Goal: Task Accomplishment & Management: Manage account settings

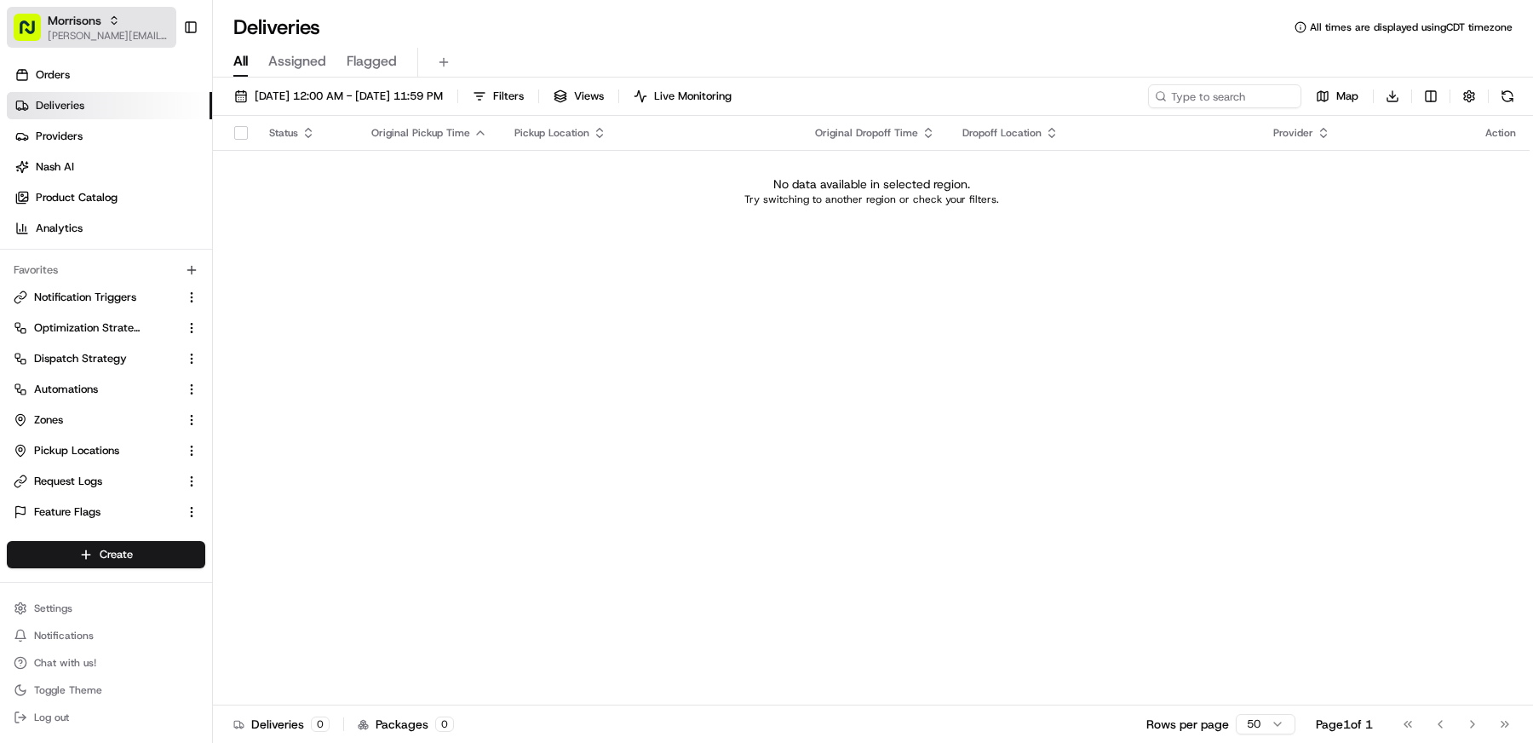
click at [98, 17] on span "Morrisons" at bounding box center [75, 20] width 54 height 17
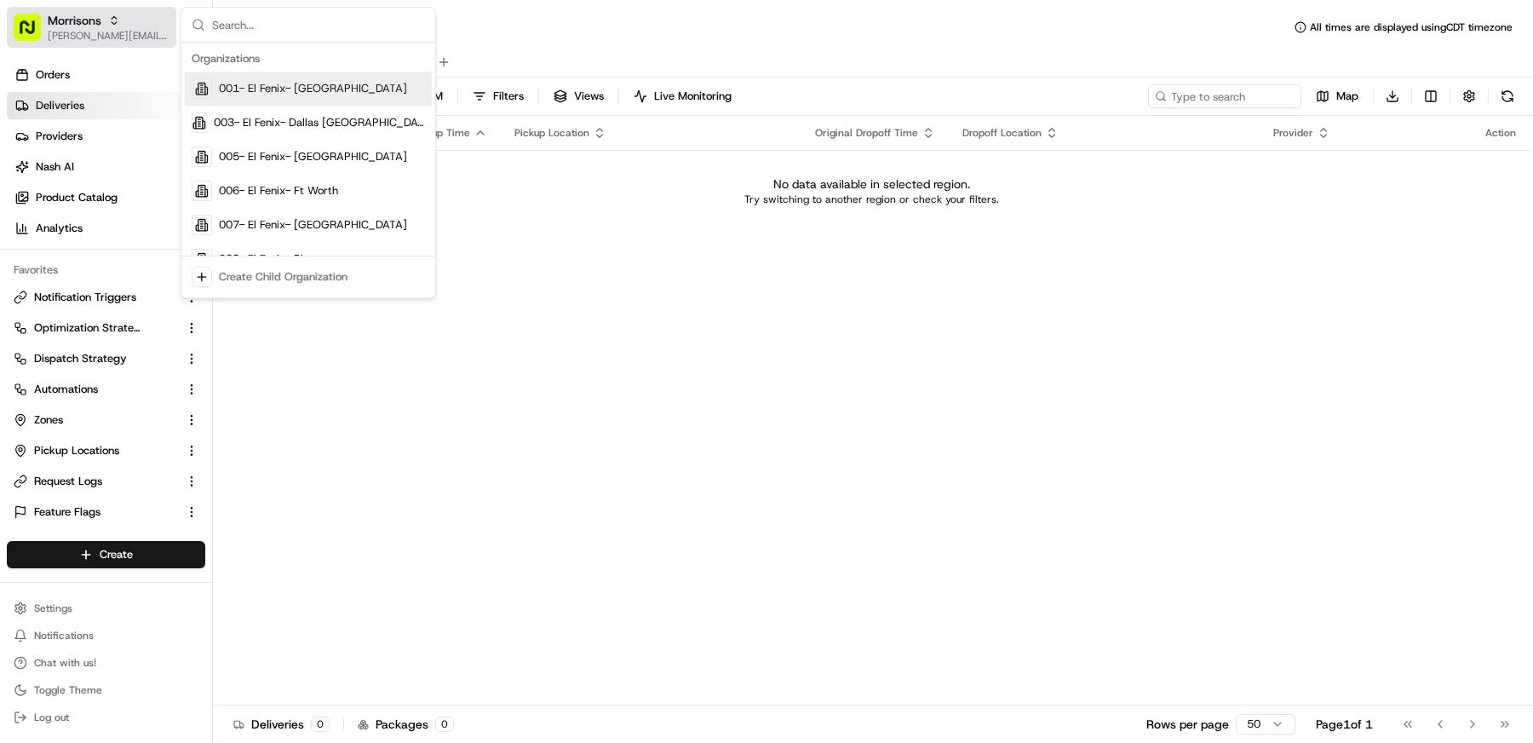
type input "s"
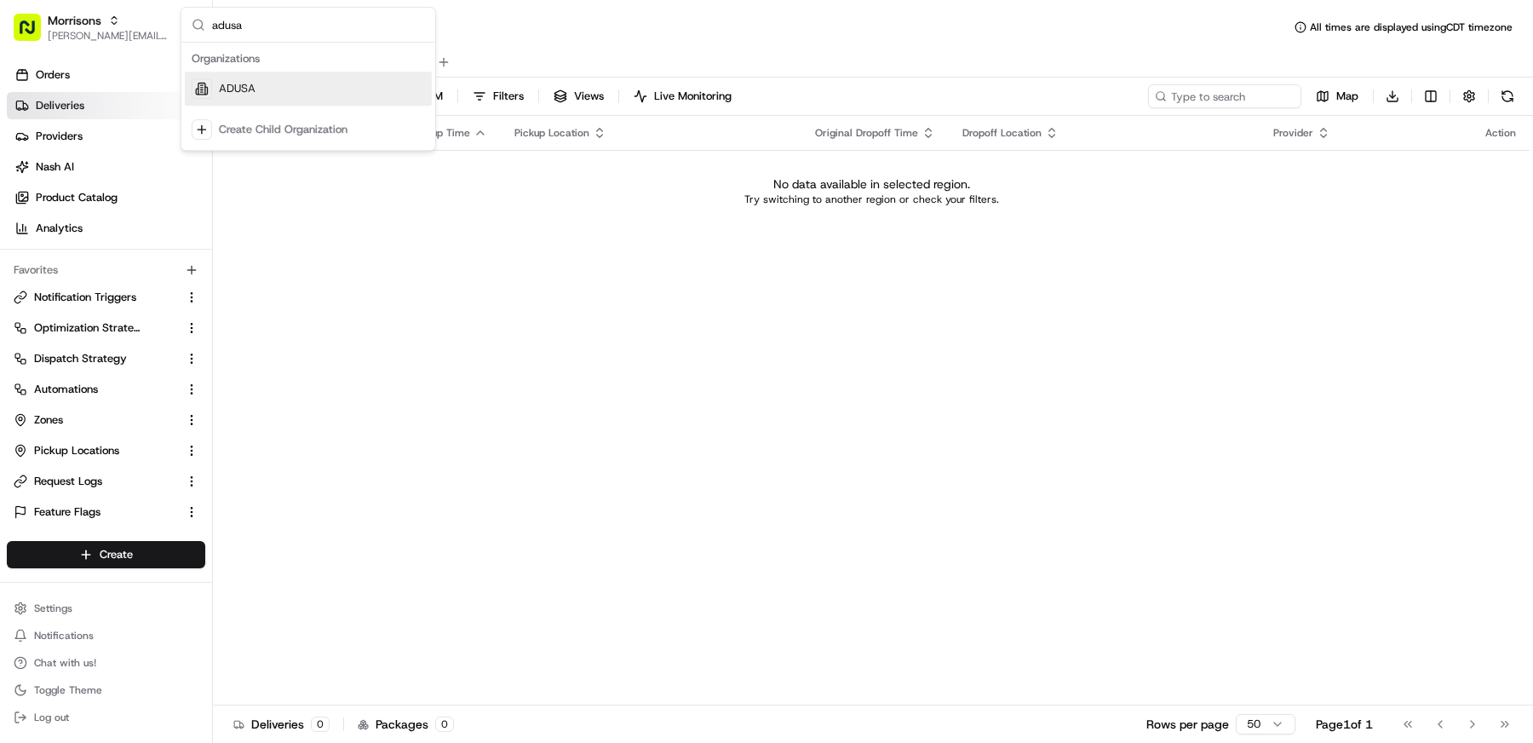
type input "adusa"
click at [295, 91] on div "ADUSA" at bounding box center [308, 89] width 247 height 34
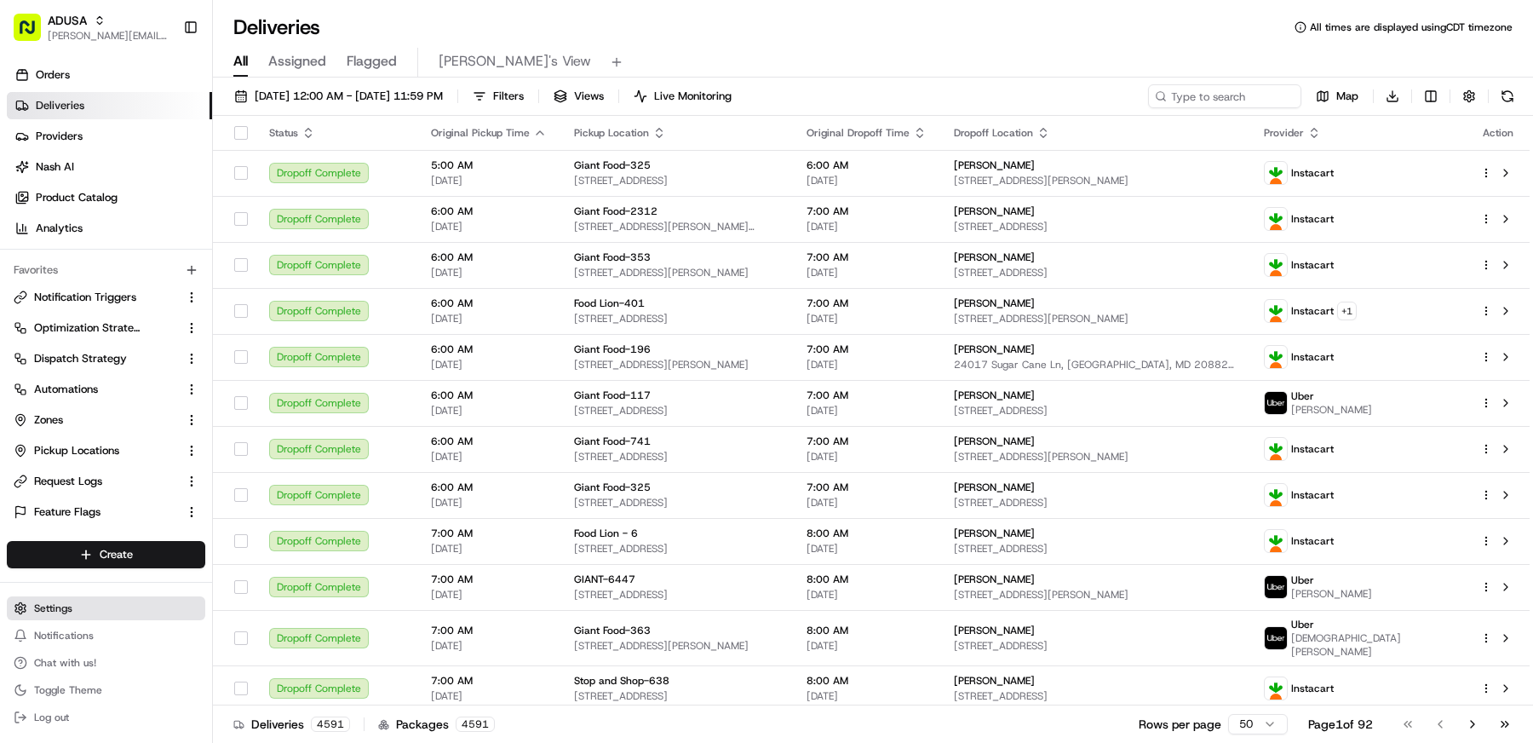
click at [68, 612] on span "Settings" at bounding box center [53, 608] width 38 height 14
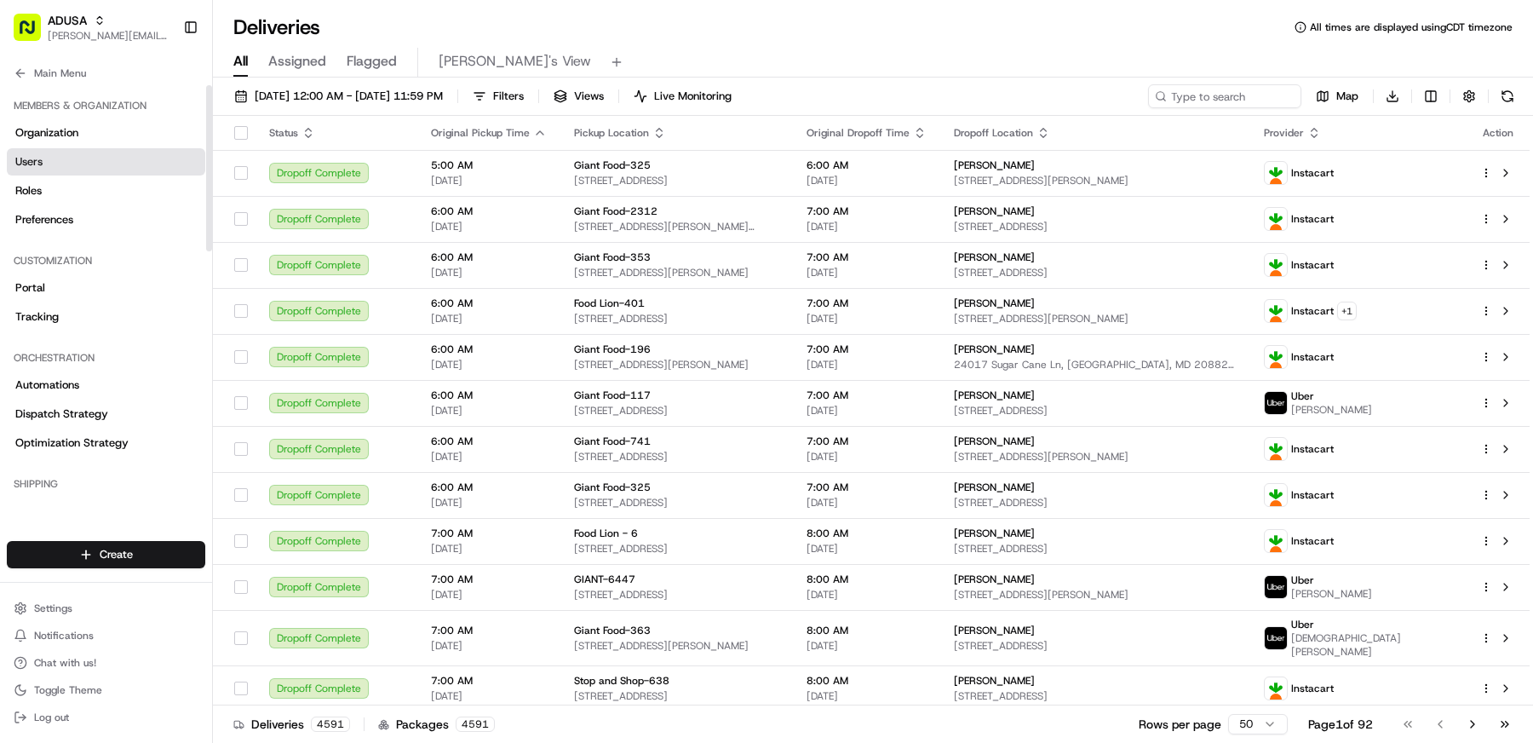
click at [106, 161] on link "Users" at bounding box center [106, 161] width 198 height 27
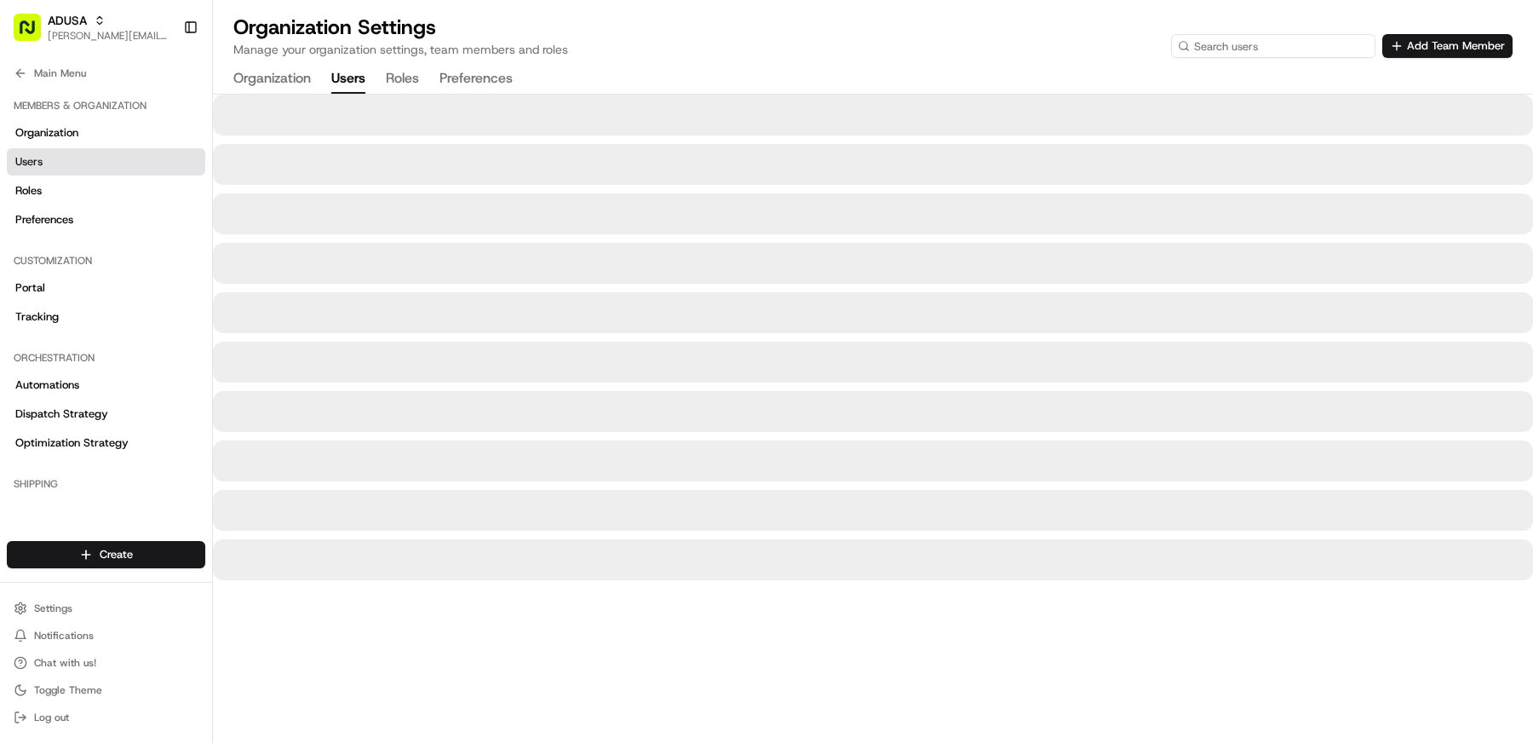
click at [1243, 44] on input at bounding box center [1273, 46] width 204 height 24
paste input "[PERSON_NAME][EMAIL_ADDRESS][PERSON_NAME][DOMAIN_NAME]"
type input "[PERSON_NAME][EMAIL_ADDRESS][PERSON_NAME][DOMAIN_NAME]"
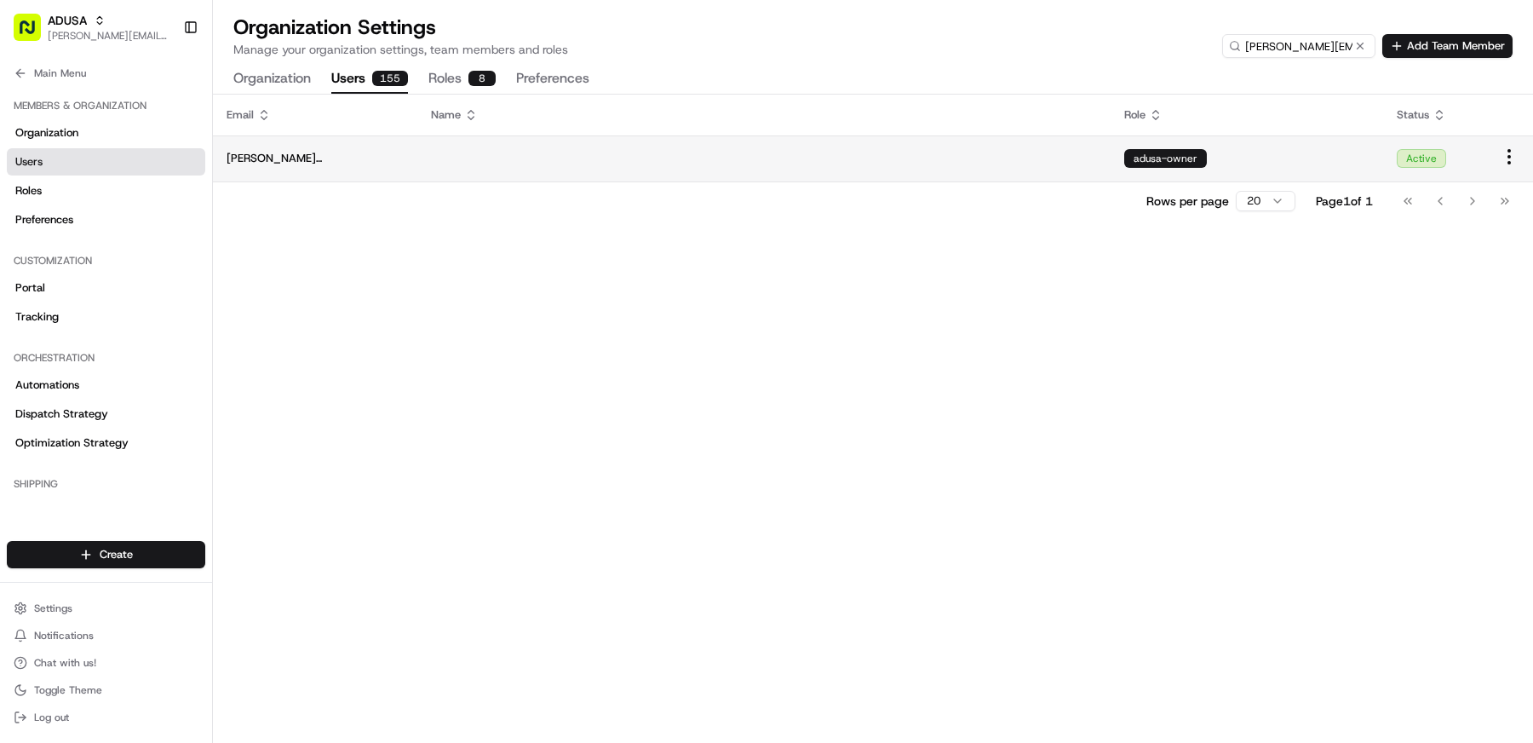
click at [964, 170] on td at bounding box center [763, 158] width 693 height 46
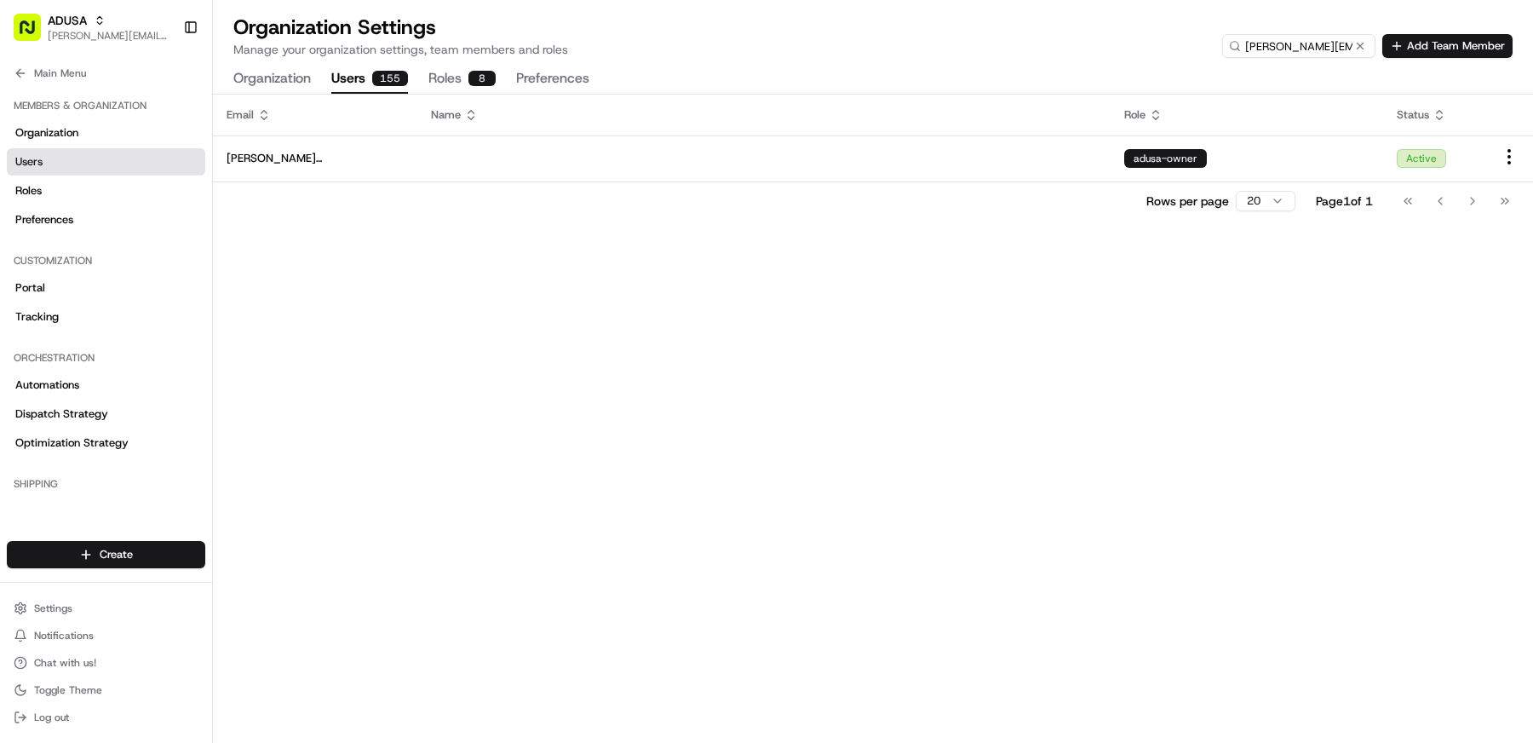
click at [453, 90] on button "Roles 8" at bounding box center [461, 79] width 67 height 29
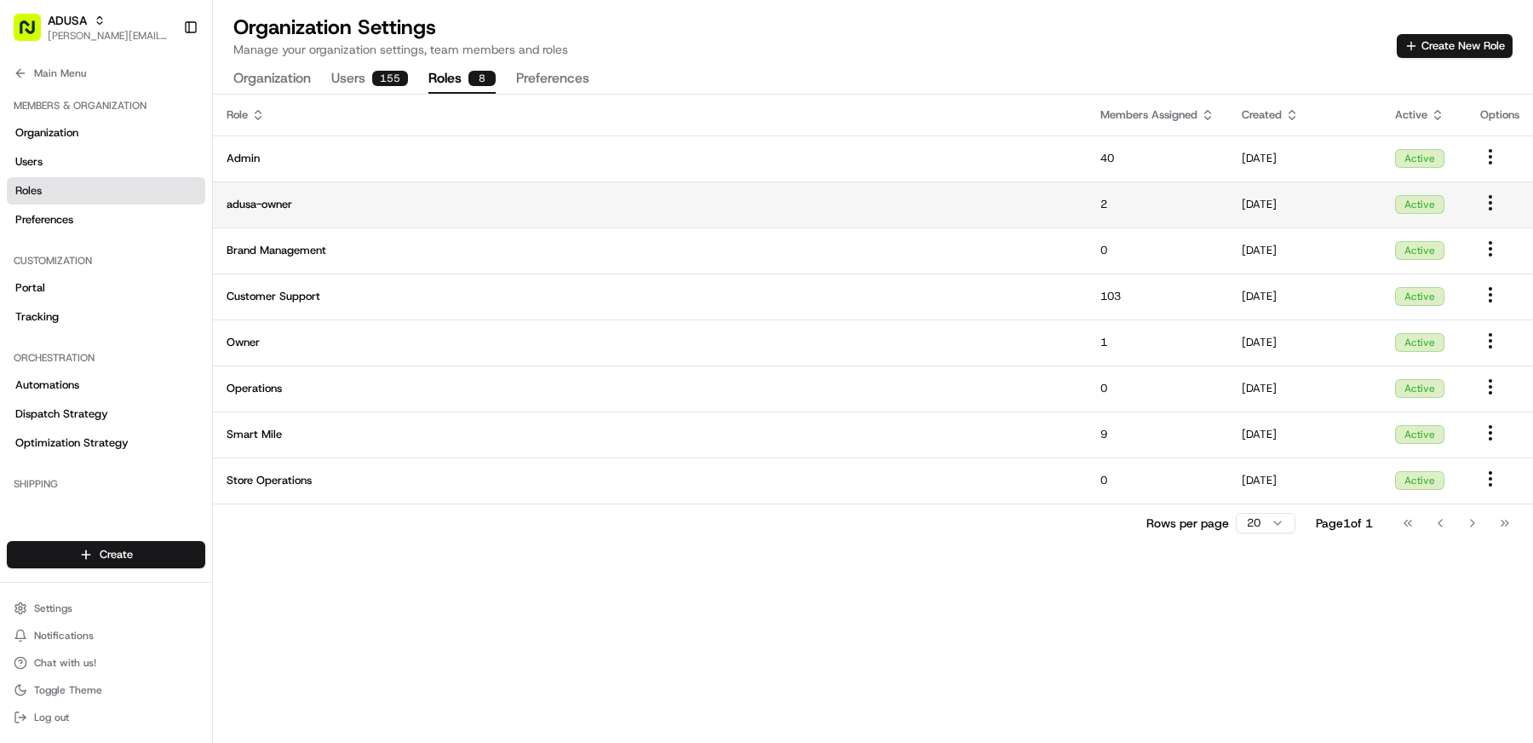
click at [611, 197] on span "adusa-owner" at bounding box center [650, 204] width 846 height 15
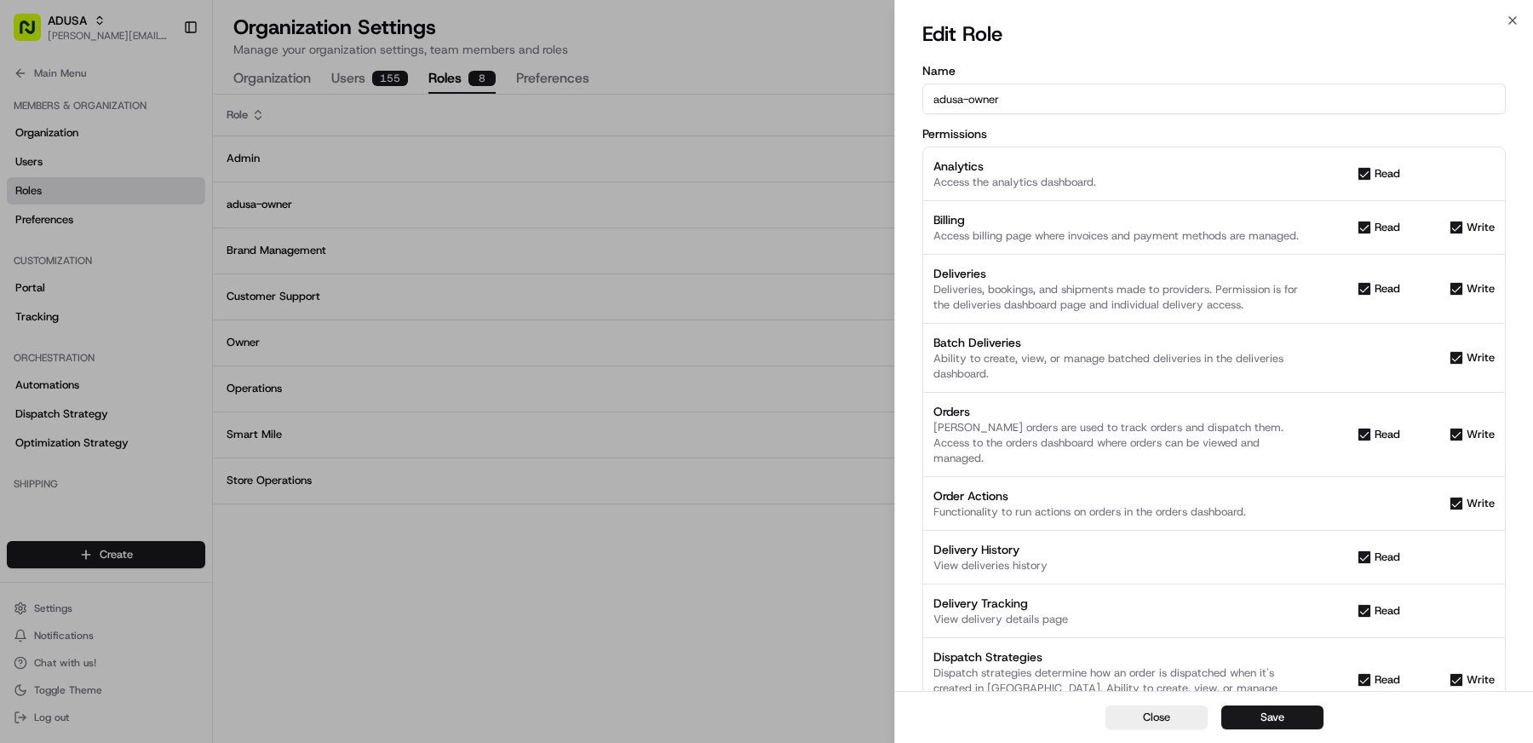
drag, startPoint x: 1021, startPoint y: 100, endPoint x: 848, endPoint y: 100, distance: 172.9
click at [848, 100] on body "ADUSA [EMAIL_ADDRESS][DOMAIN_NAME] Toggle Sidebar Orders Deliveries Providers […" at bounding box center [766, 371] width 1533 height 743
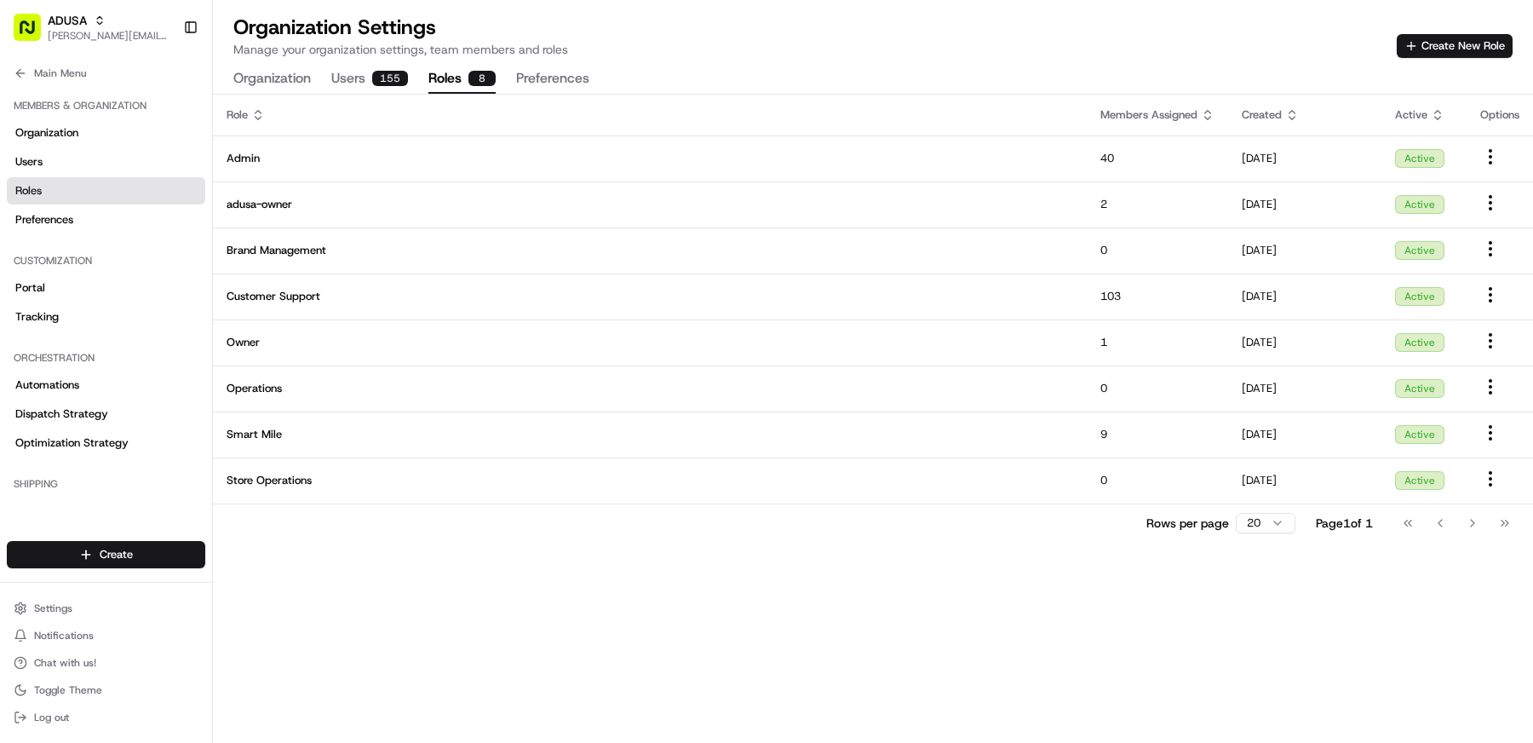
click at [428, 75] on button "Roles 8" at bounding box center [461, 79] width 67 height 29
click at [449, 80] on button "Roles 8" at bounding box center [461, 79] width 67 height 29
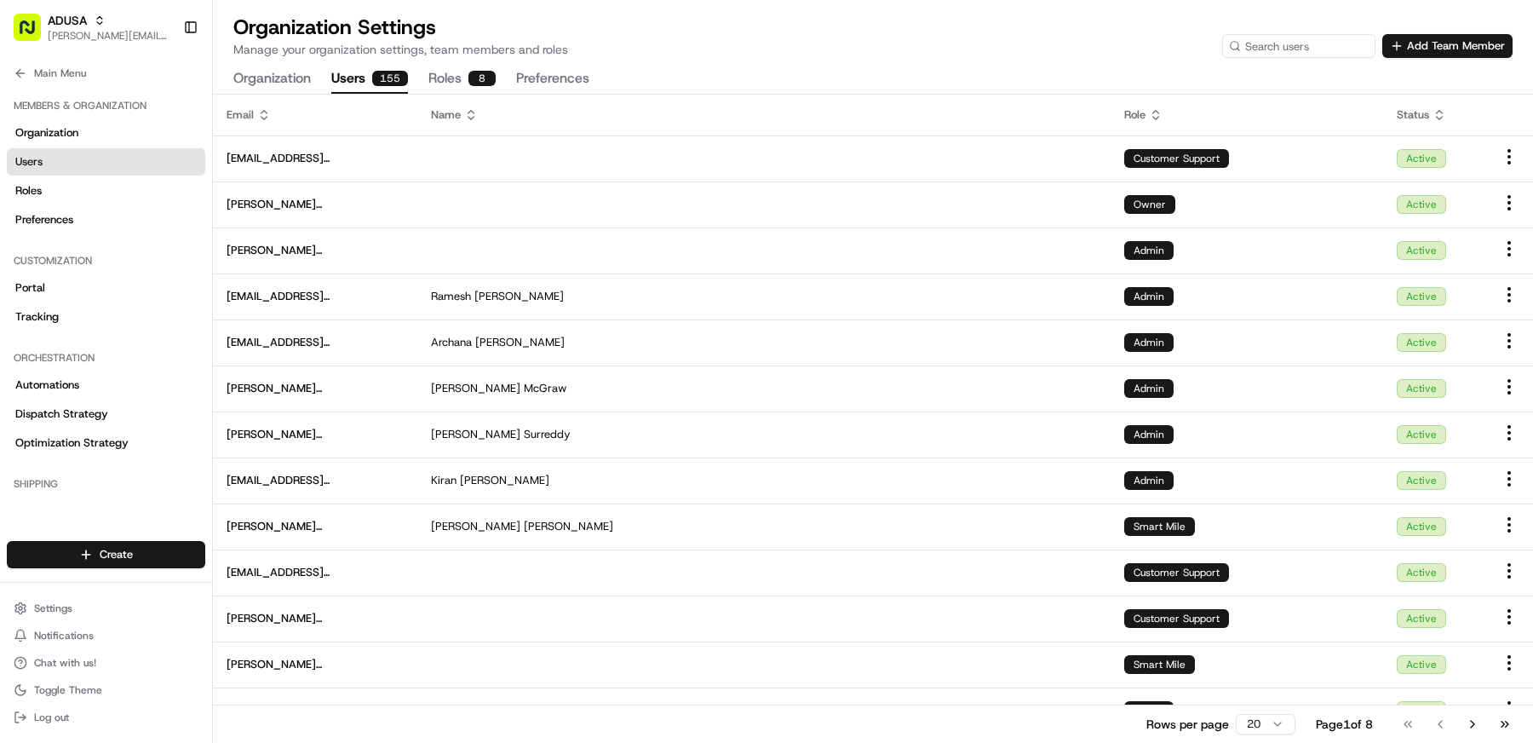
click at [381, 79] on div "155" at bounding box center [390, 78] width 36 height 15
click at [1156, 116] on icon at bounding box center [1156, 115] width 14 height 14
click at [1276, 720] on html "ADUSA [EMAIL_ADDRESS][DOMAIN_NAME] Toggle Sidebar Orders Deliveries Providers […" at bounding box center [766, 371] width 1533 height 743
click at [1282, 45] on input at bounding box center [1273, 46] width 204 height 24
paste input "adusa-owner"
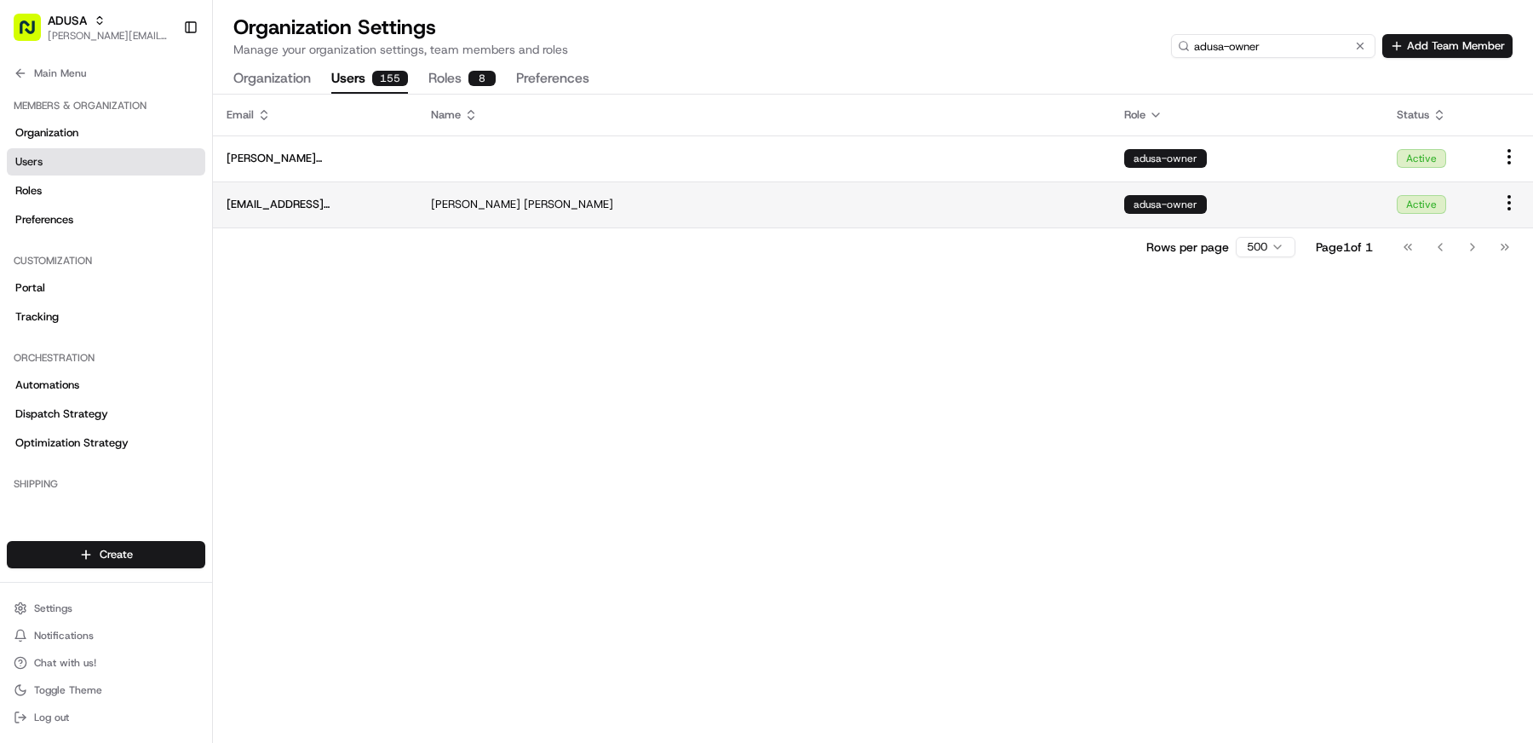
type input "adusa-owner"
click at [642, 198] on div "[PERSON_NAME]" at bounding box center [764, 204] width 666 height 15
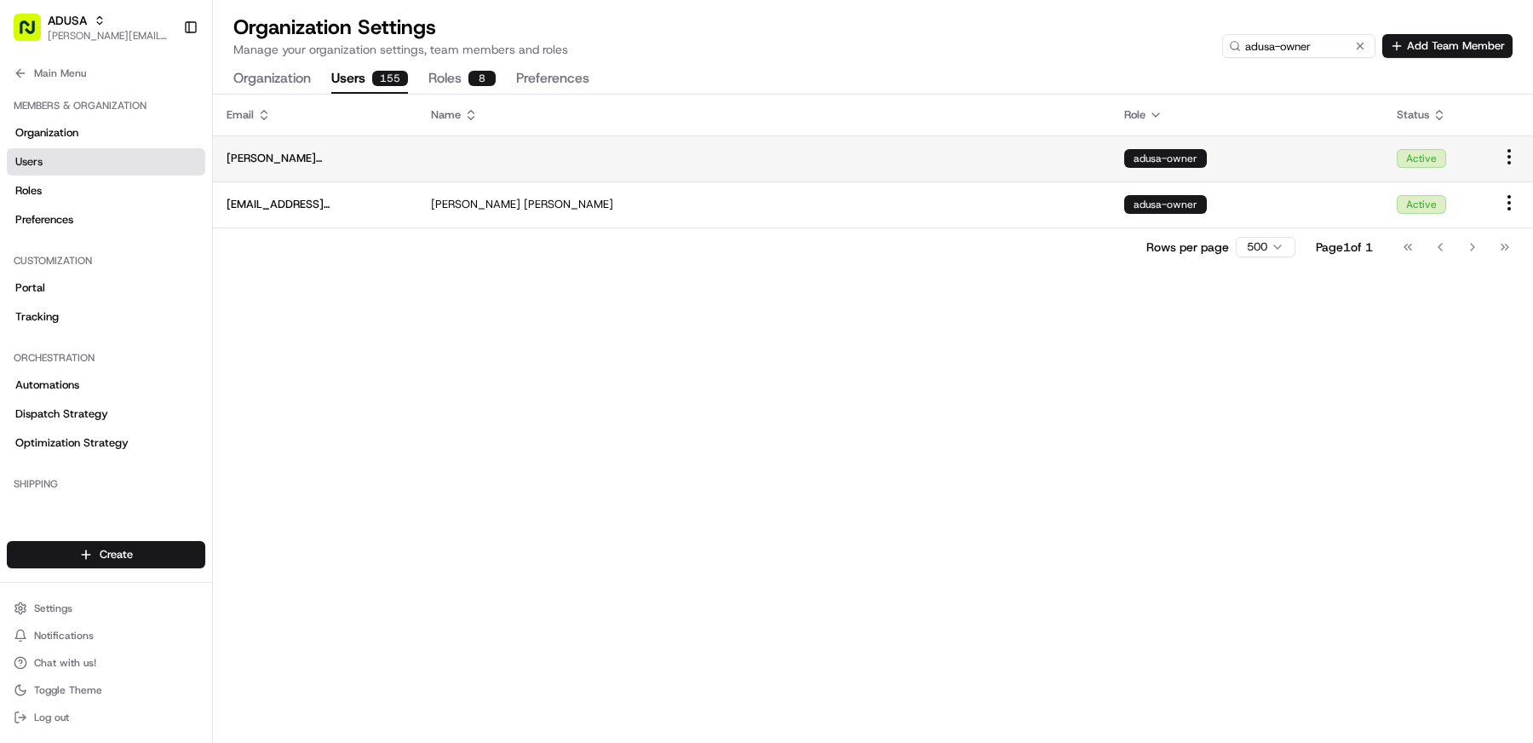
click at [409, 163] on td "[PERSON_NAME][EMAIL_ADDRESS][PERSON_NAME][DOMAIN_NAME]" at bounding box center [315, 158] width 204 height 46
click at [698, 157] on td at bounding box center [763, 158] width 693 height 46
click at [661, 168] on td at bounding box center [763, 158] width 693 height 46
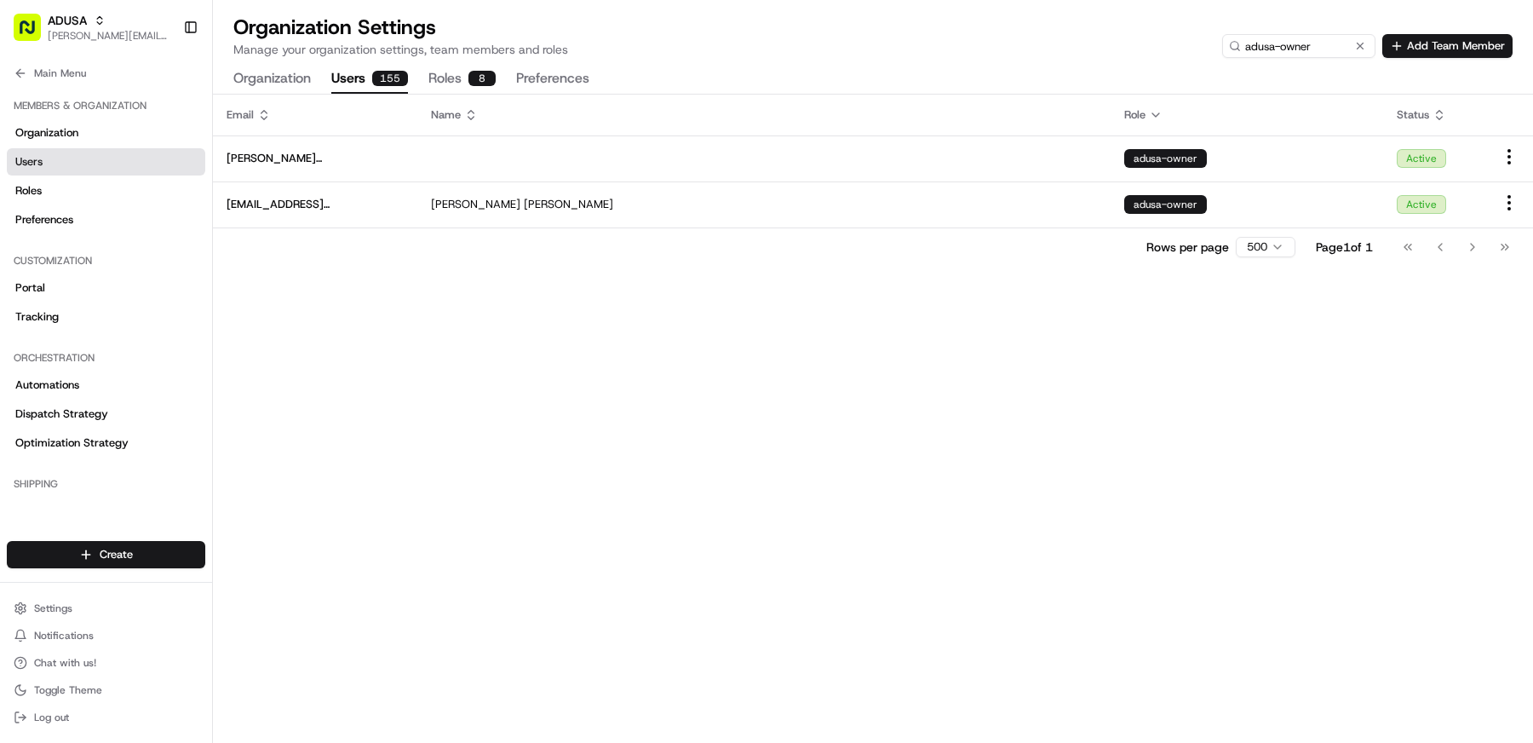
click at [445, 77] on button "Roles 8" at bounding box center [461, 79] width 67 height 29
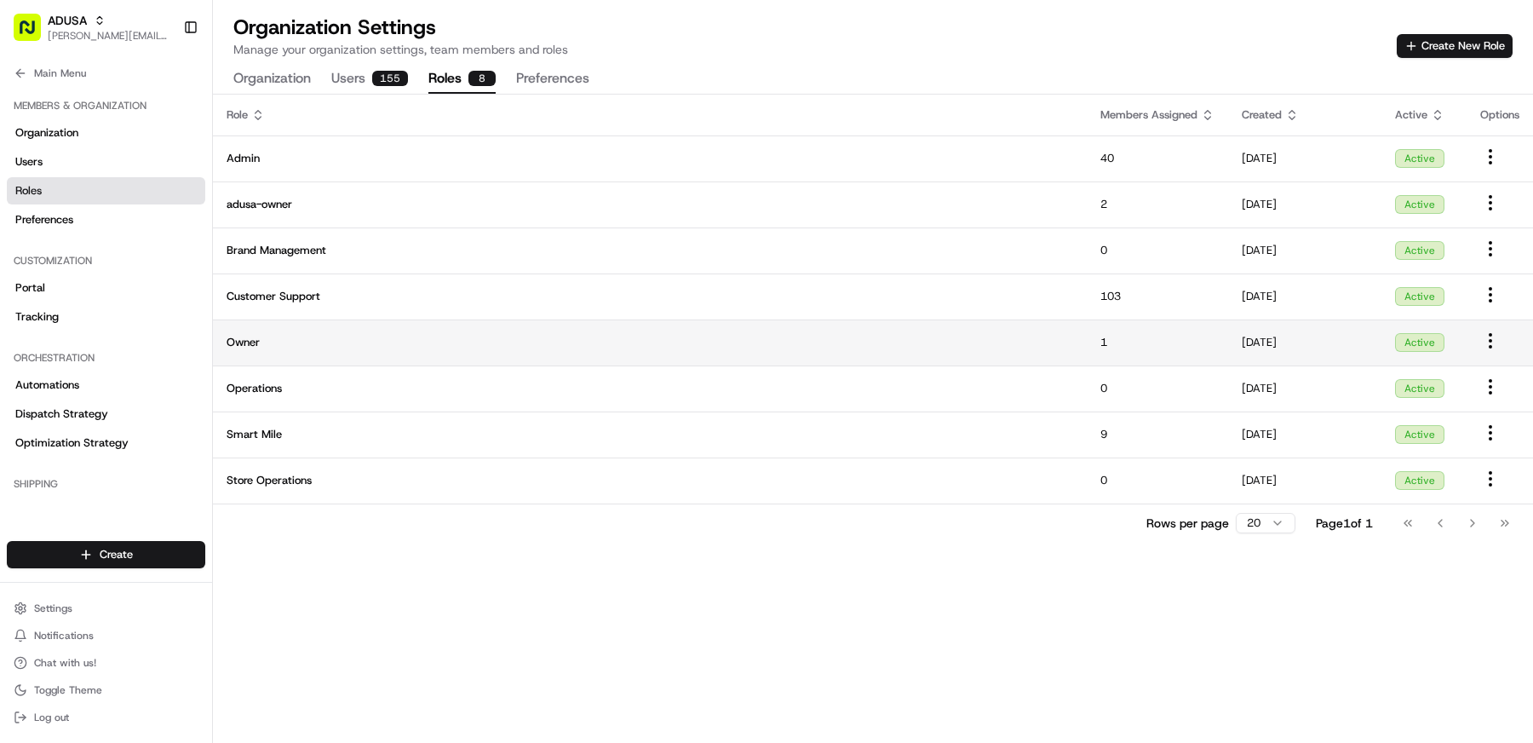
click at [427, 350] on td "Owner" at bounding box center [650, 342] width 874 height 46
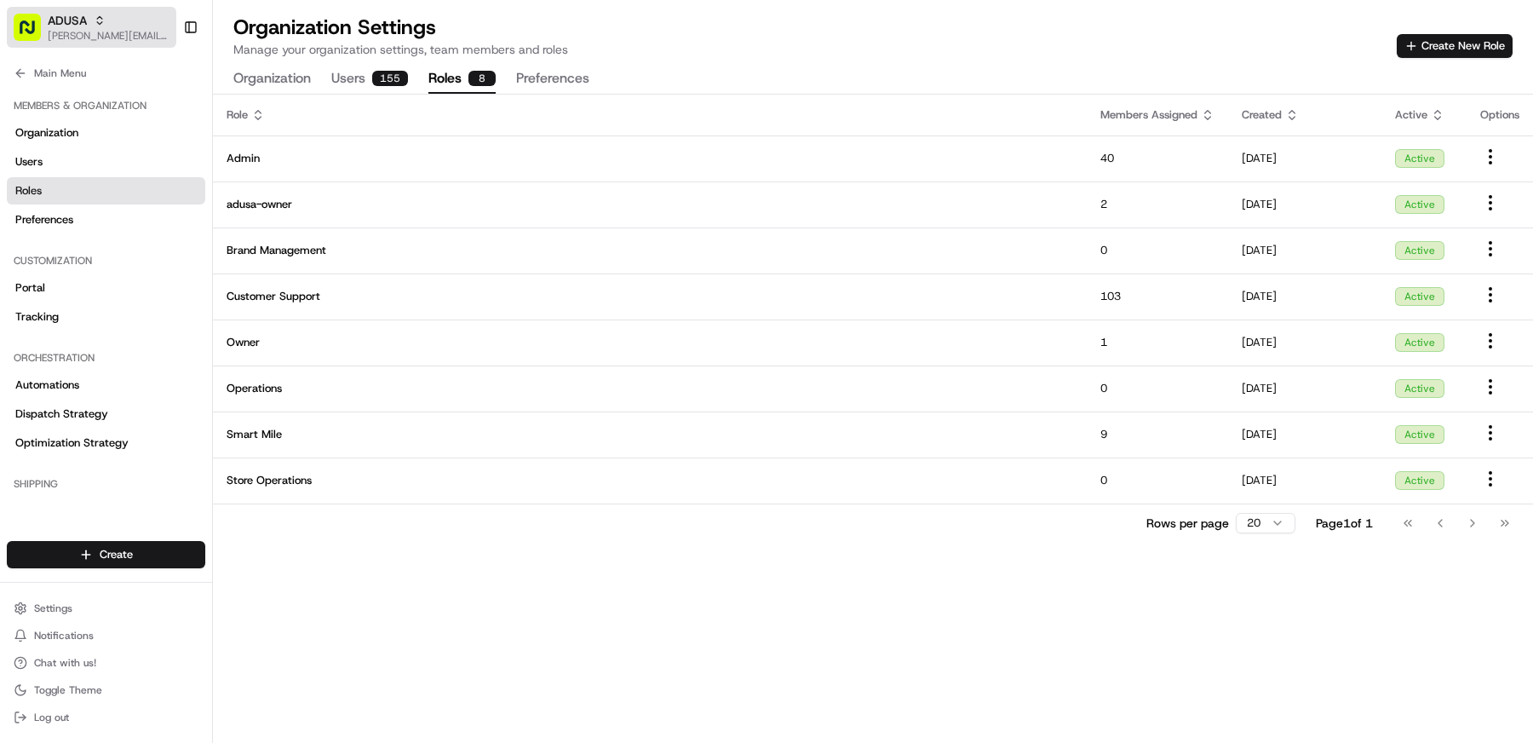
click at [72, 30] on span "[PERSON_NAME][EMAIL_ADDRESS][DOMAIN_NAME]" at bounding box center [109, 36] width 122 height 14
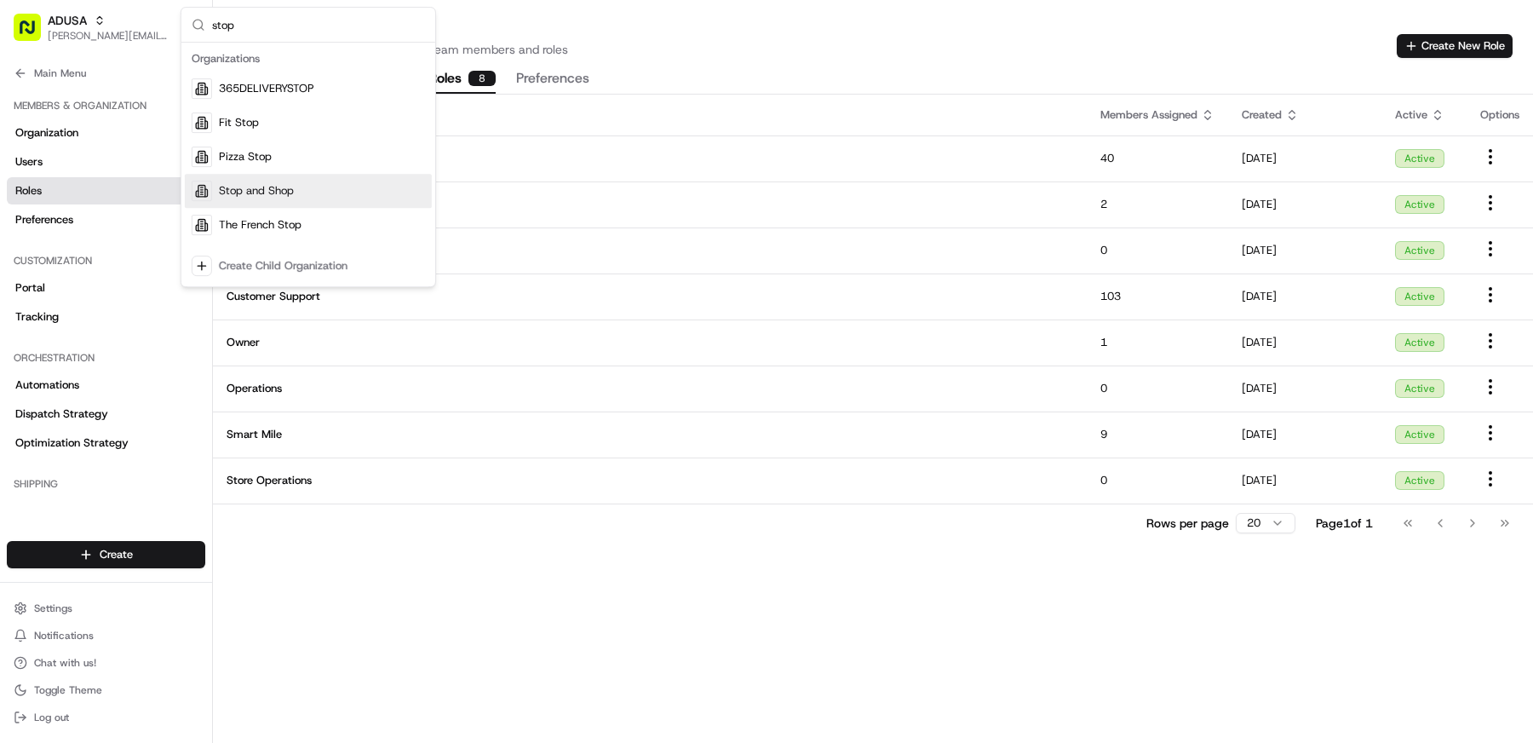
type input "stop"
click at [273, 191] on span "Stop and Shop" at bounding box center [256, 190] width 75 height 15
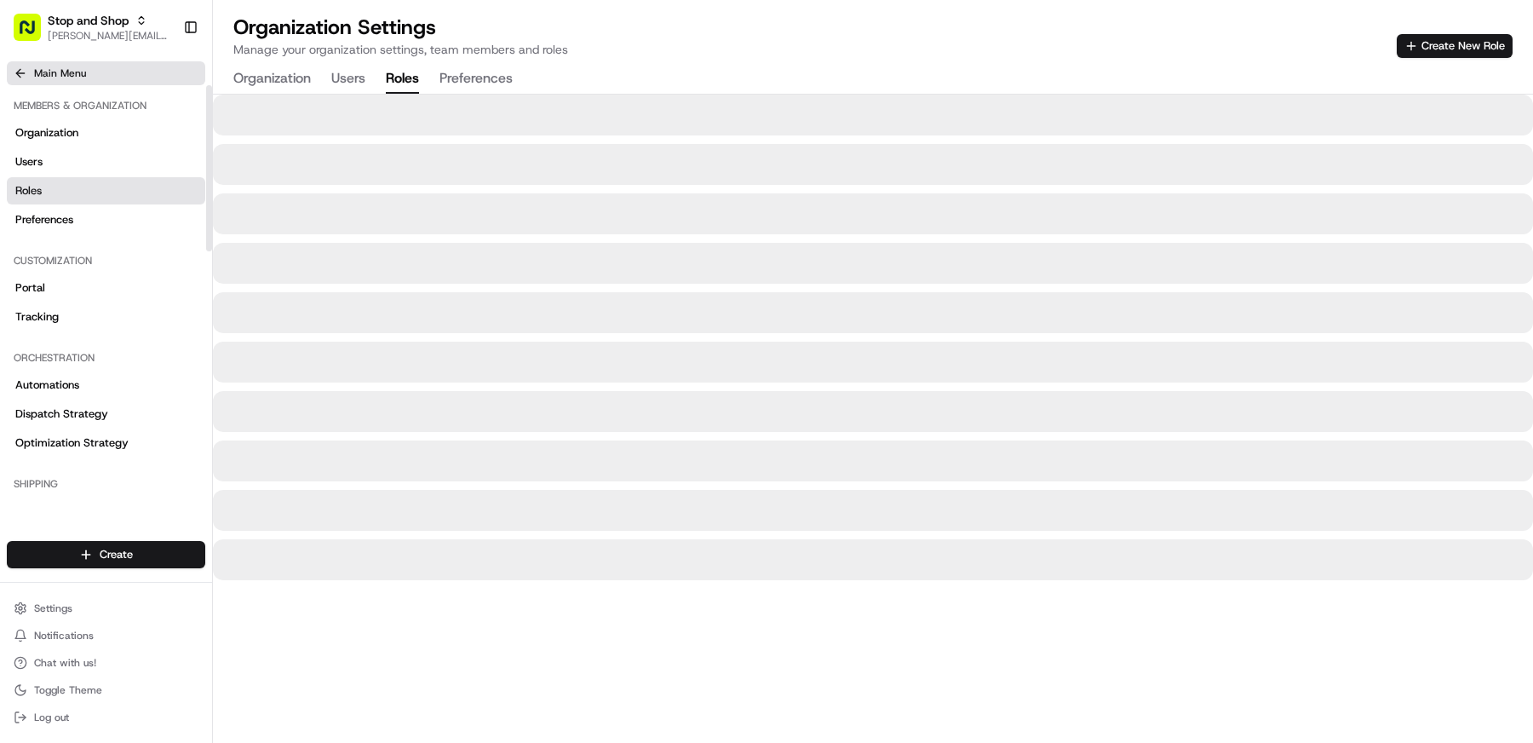
click at [14, 74] on icon at bounding box center [21, 73] width 14 height 14
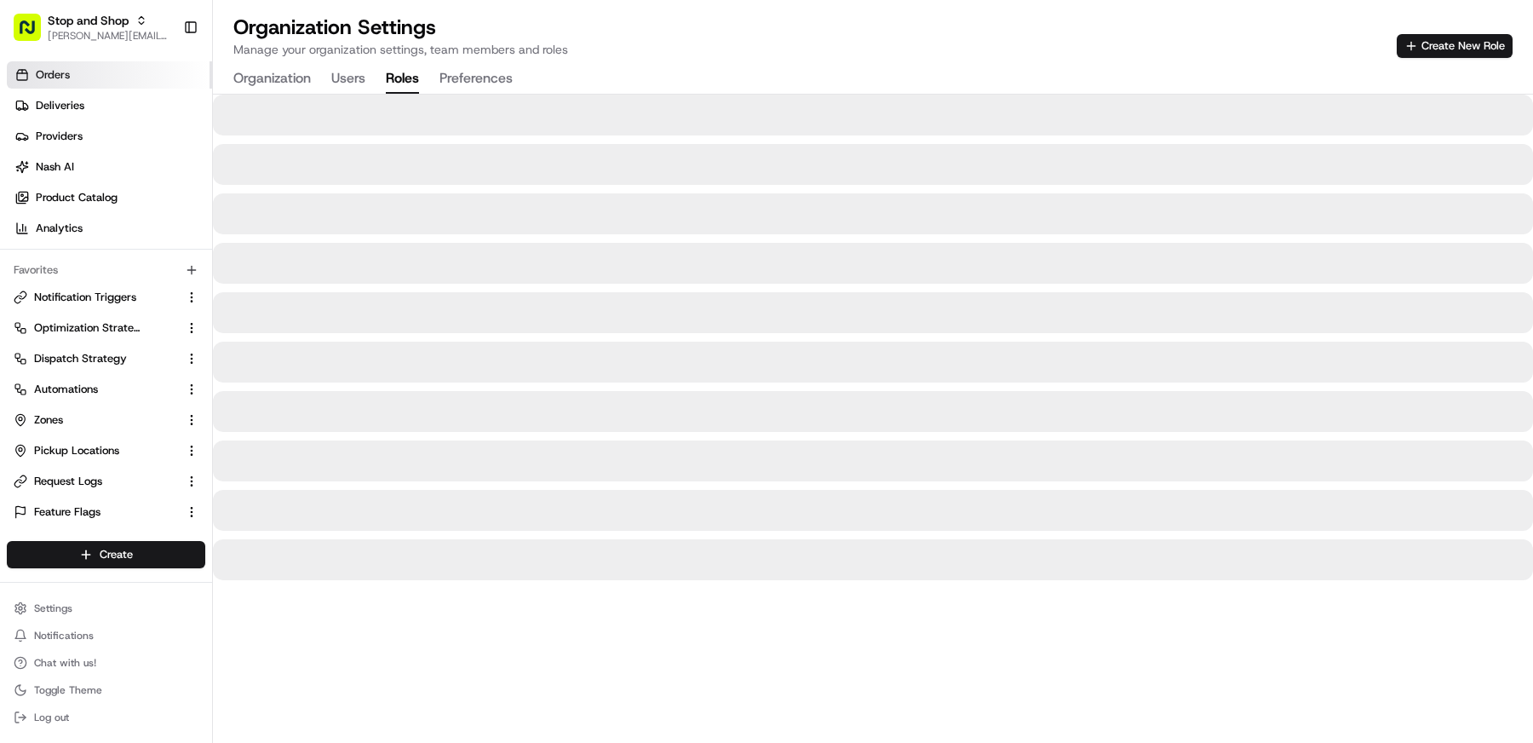
click at [76, 85] on link "Orders" at bounding box center [109, 74] width 205 height 27
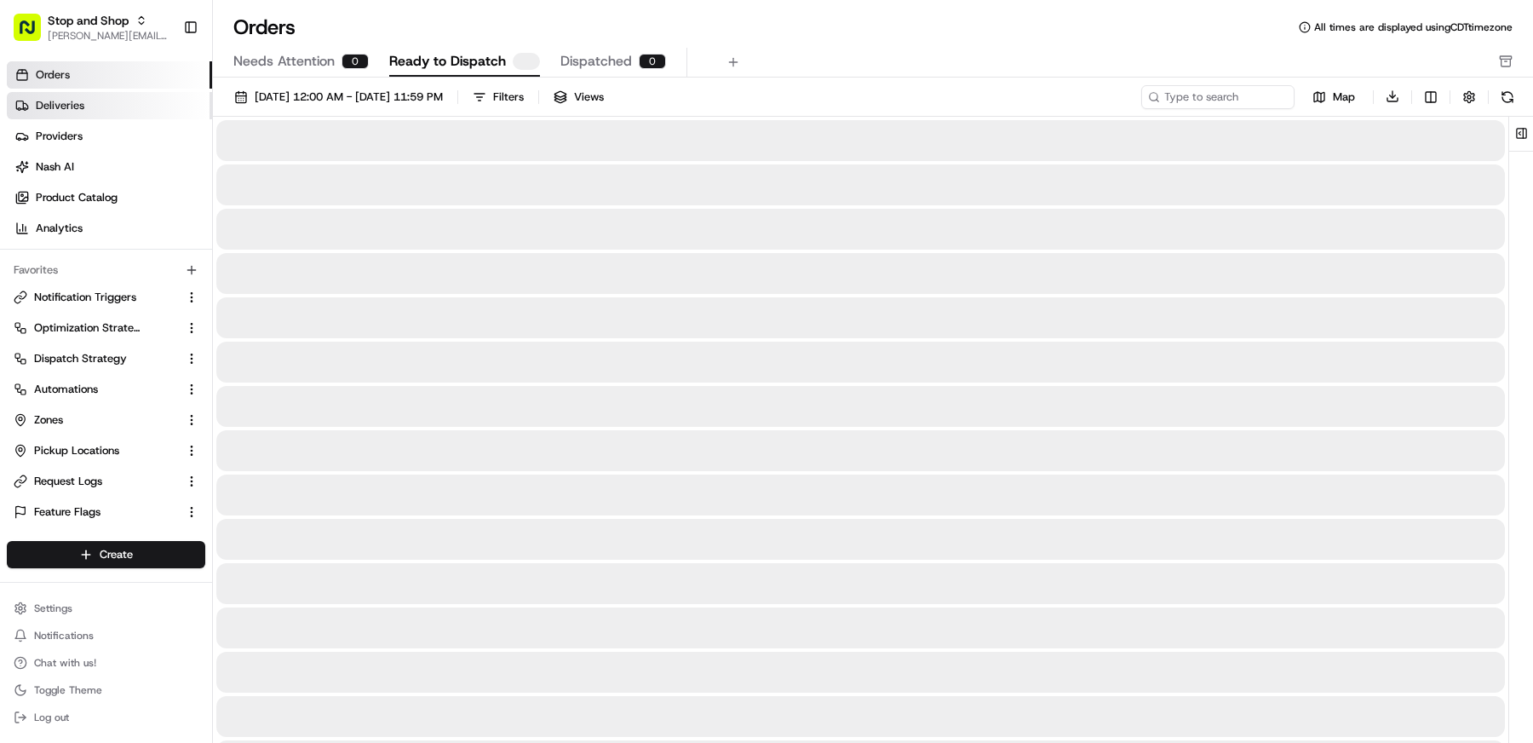
click at [85, 114] on link "Deliveries" at bounding box center [109, 105] width 205 height 27
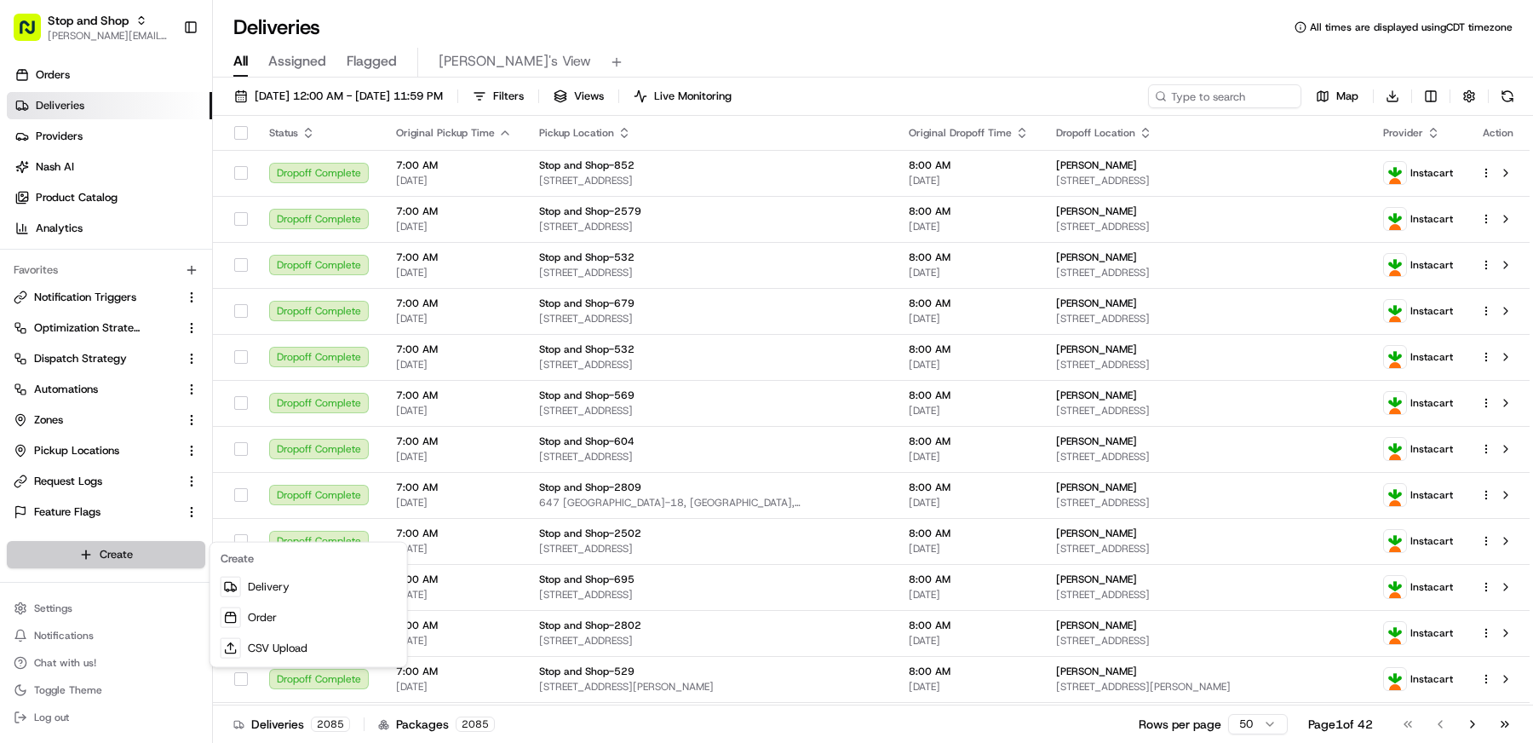
click at [112, 548] on html "Stop and Shop [EMAIL_ADDRESS][DOMAIN_NAME] Toggle Sidebar Orders Deliveries Pro…" at bounding box center [766, 371] width 1533 height 743
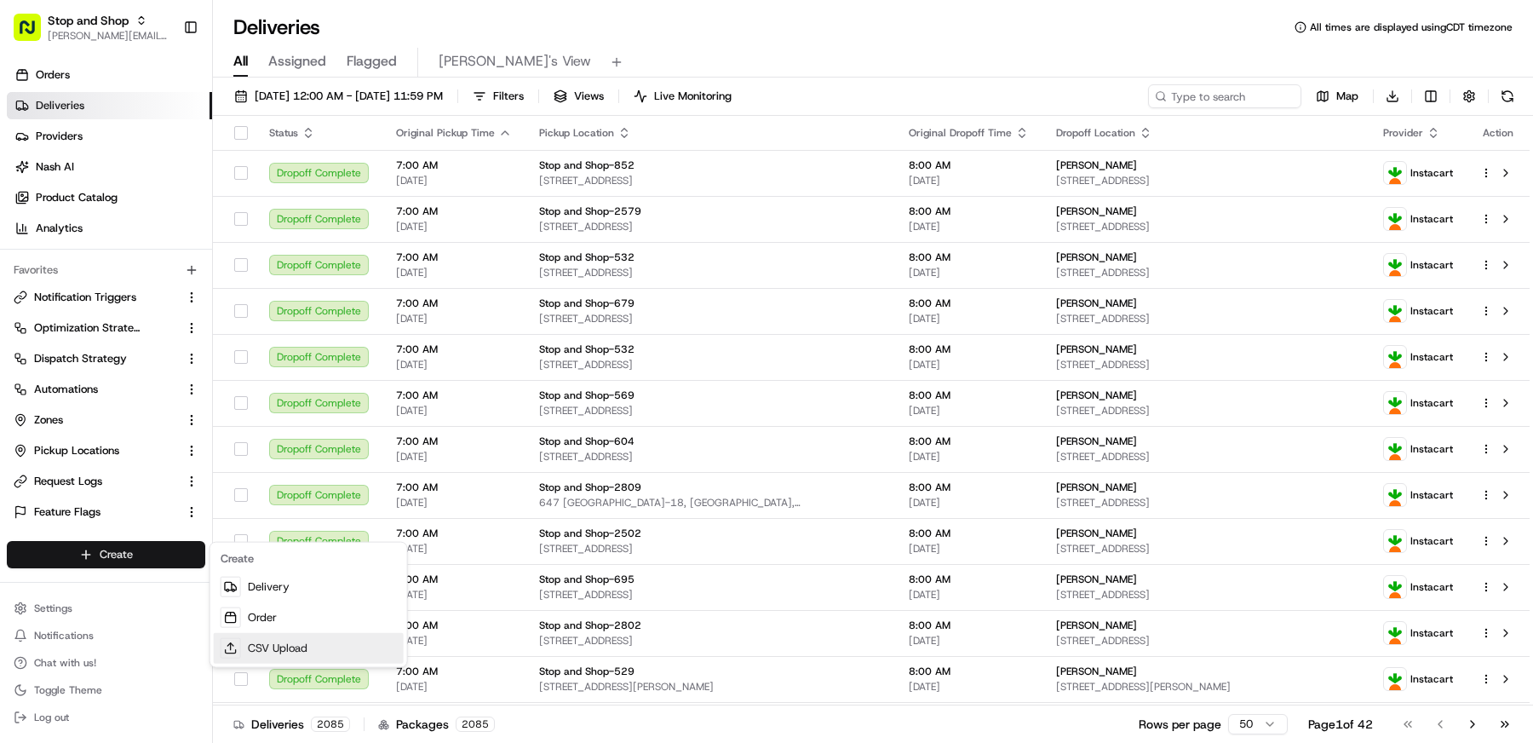
click at [304, 645] on link "CSV Upload" at bounding box center [309, 648] width 190 height 31
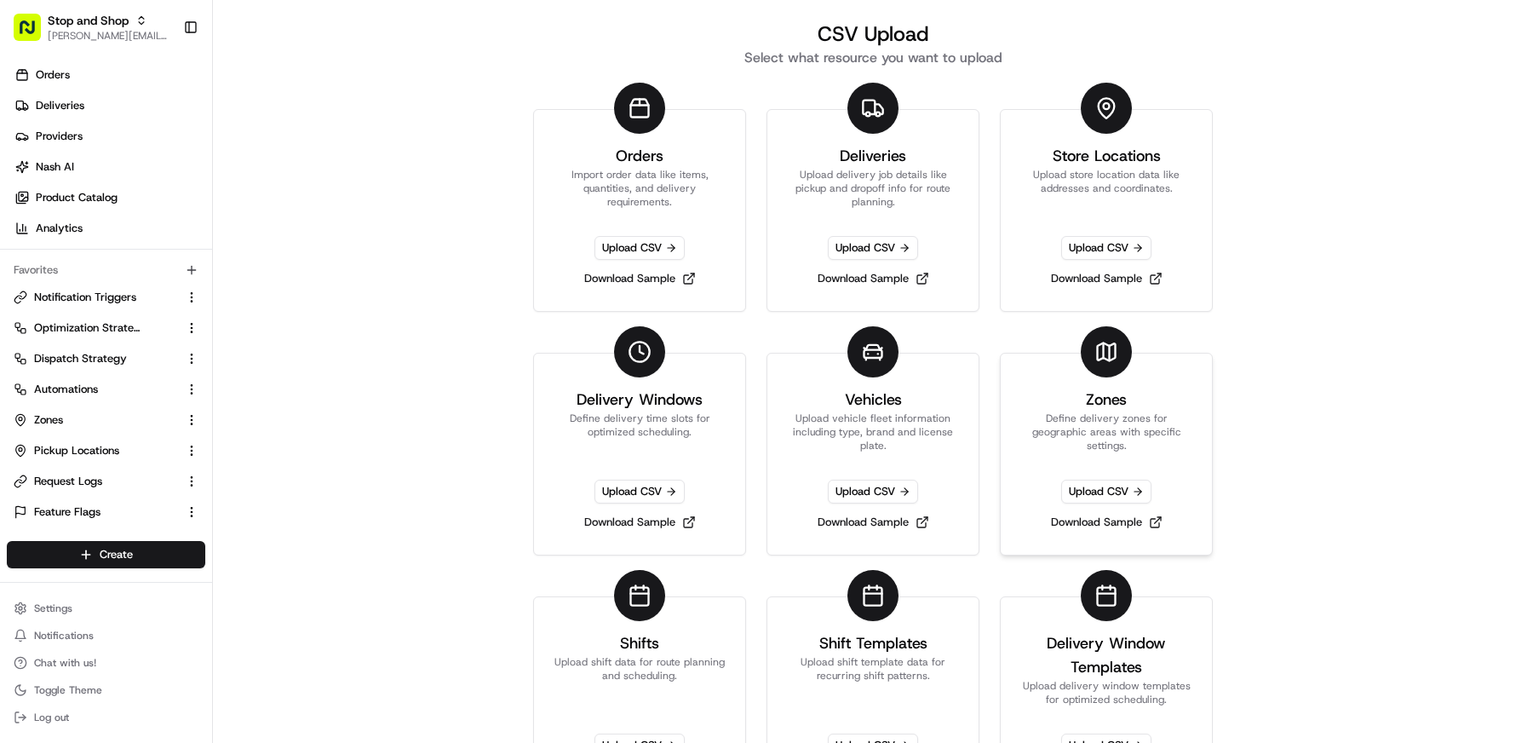
click at [1131, 398] on link "Zones Define delivery zones for geographic areas with specific settings. Upload…" at bounding box center [1106, 454] width 213 height 203
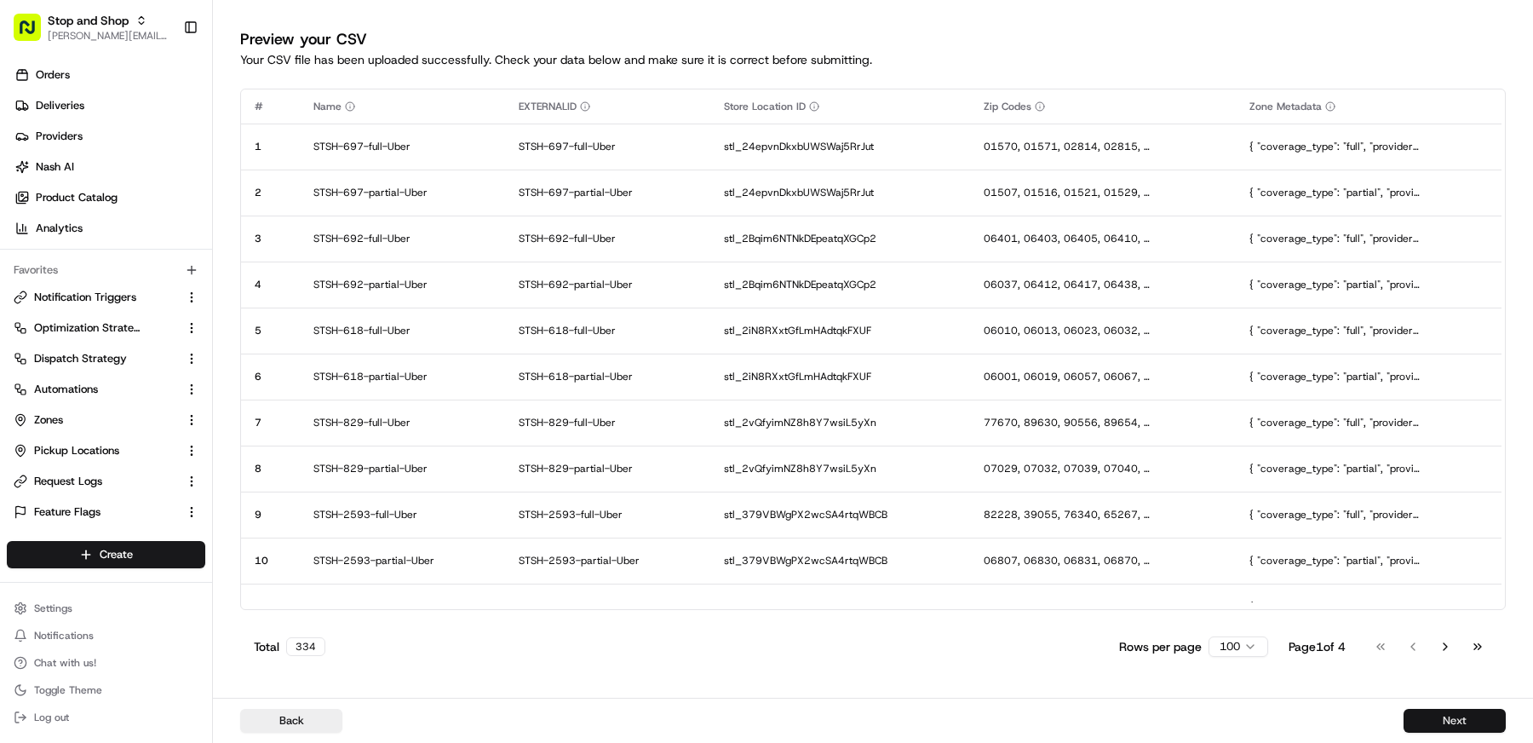
click at [1432, 723] on button "Next" at bounding box center [1454, 721] width 102 height 24
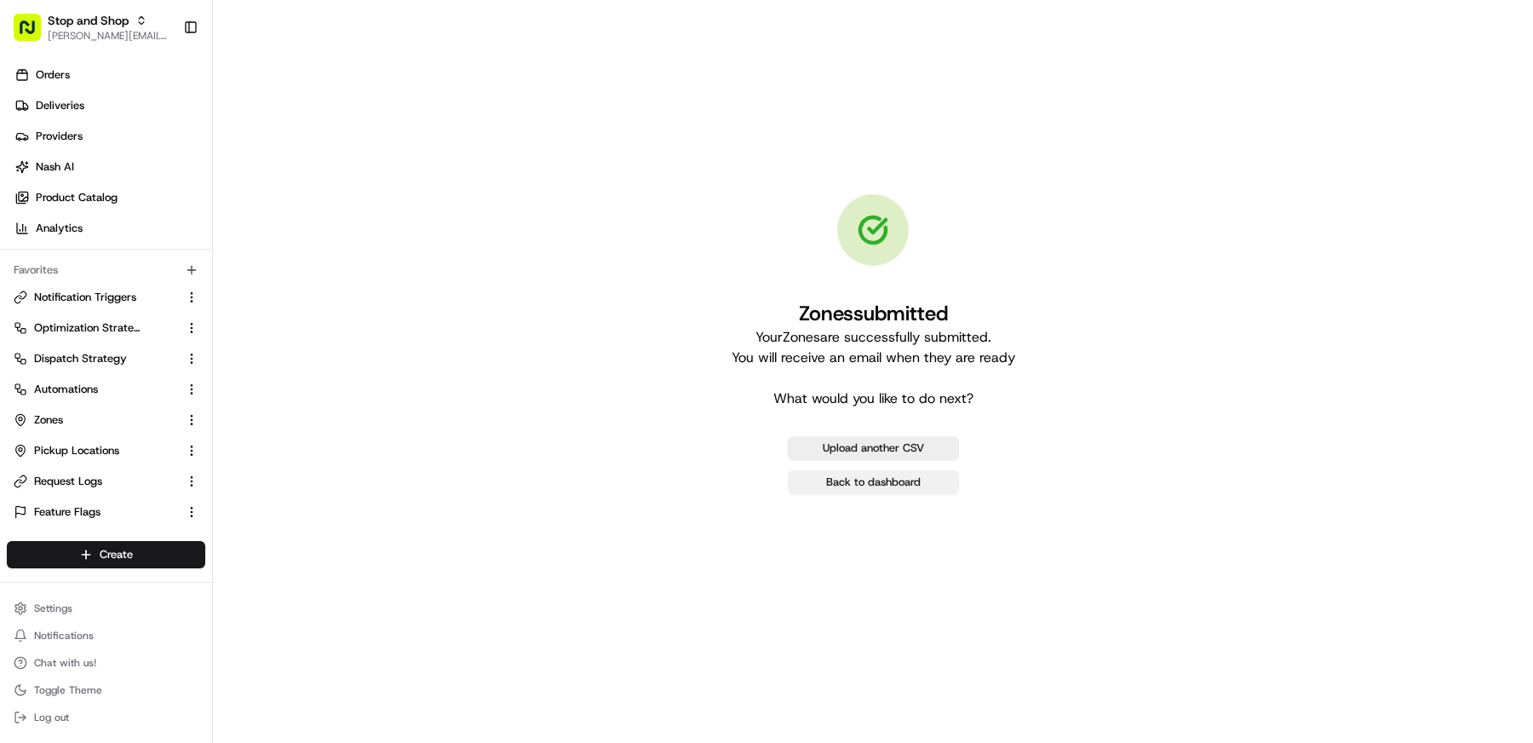
click at [833, 473] on link "Back to dashboard" at bounding box center [873, 482] width 171 height 24
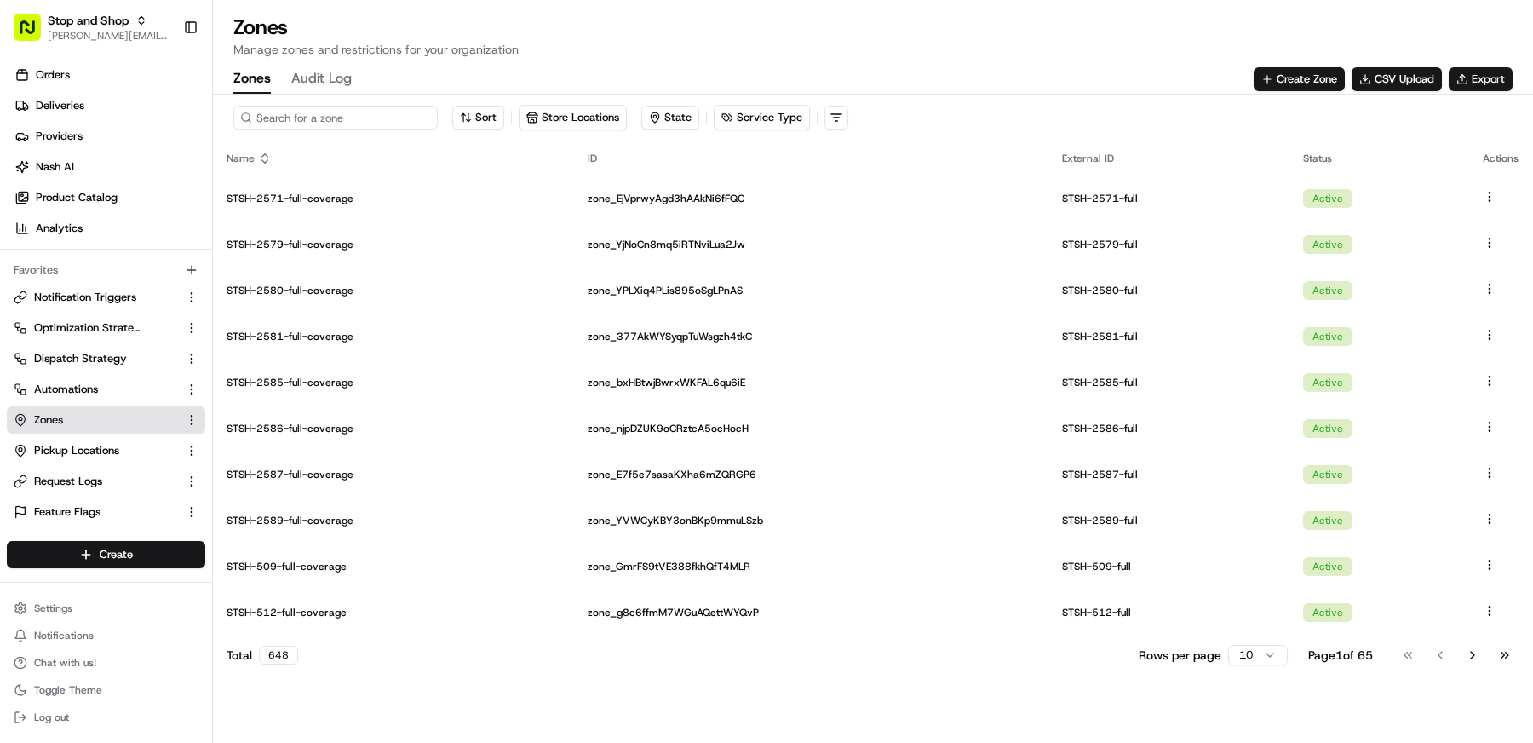
click at [347, 118] on input at bounding box center [335, 118] width 204 height 24
type input "uber"
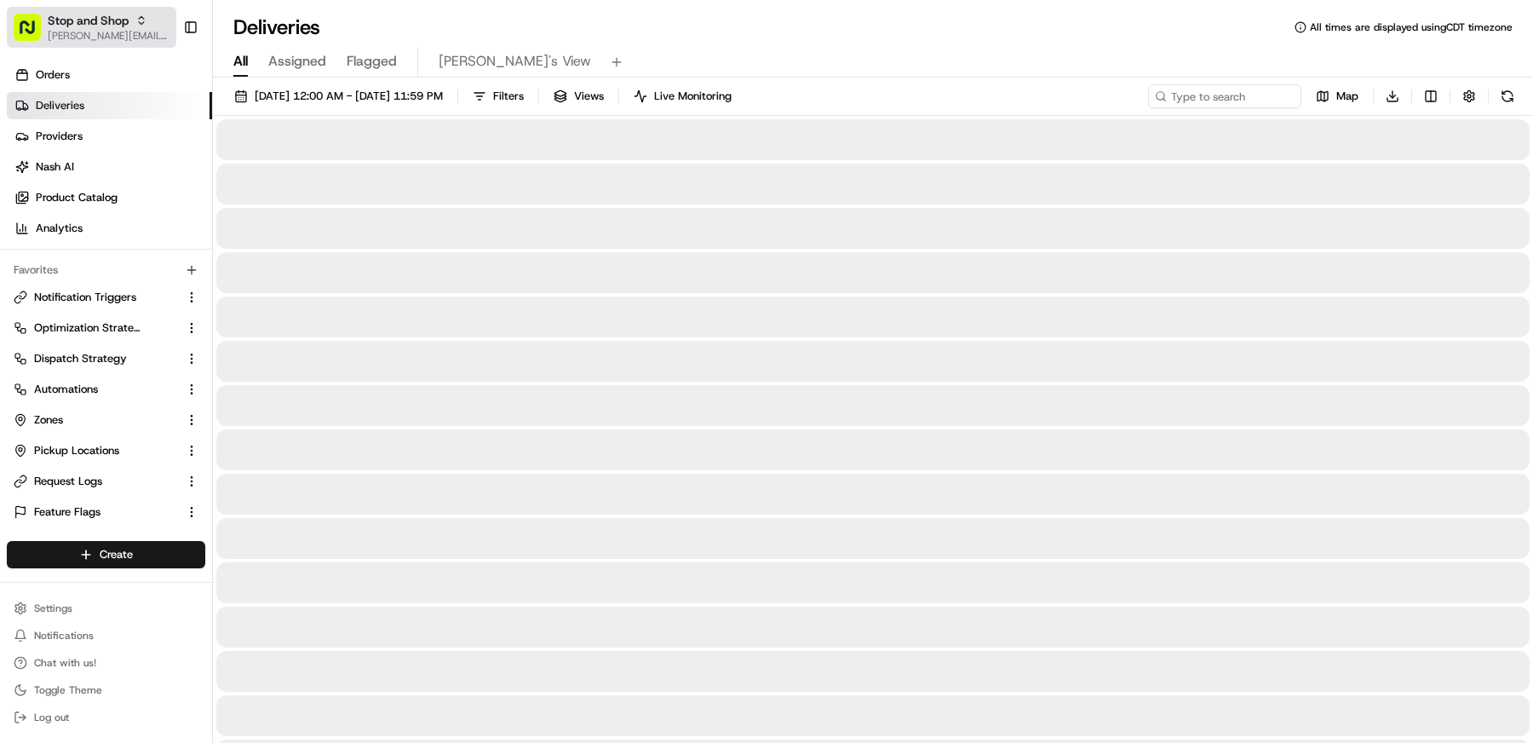
click at [91, 30] on span "[PERSON_NAME][EMAIL_ADDRESS][DOMAIN_NAME]" at bounding box center [109, 36] width 122 height 14
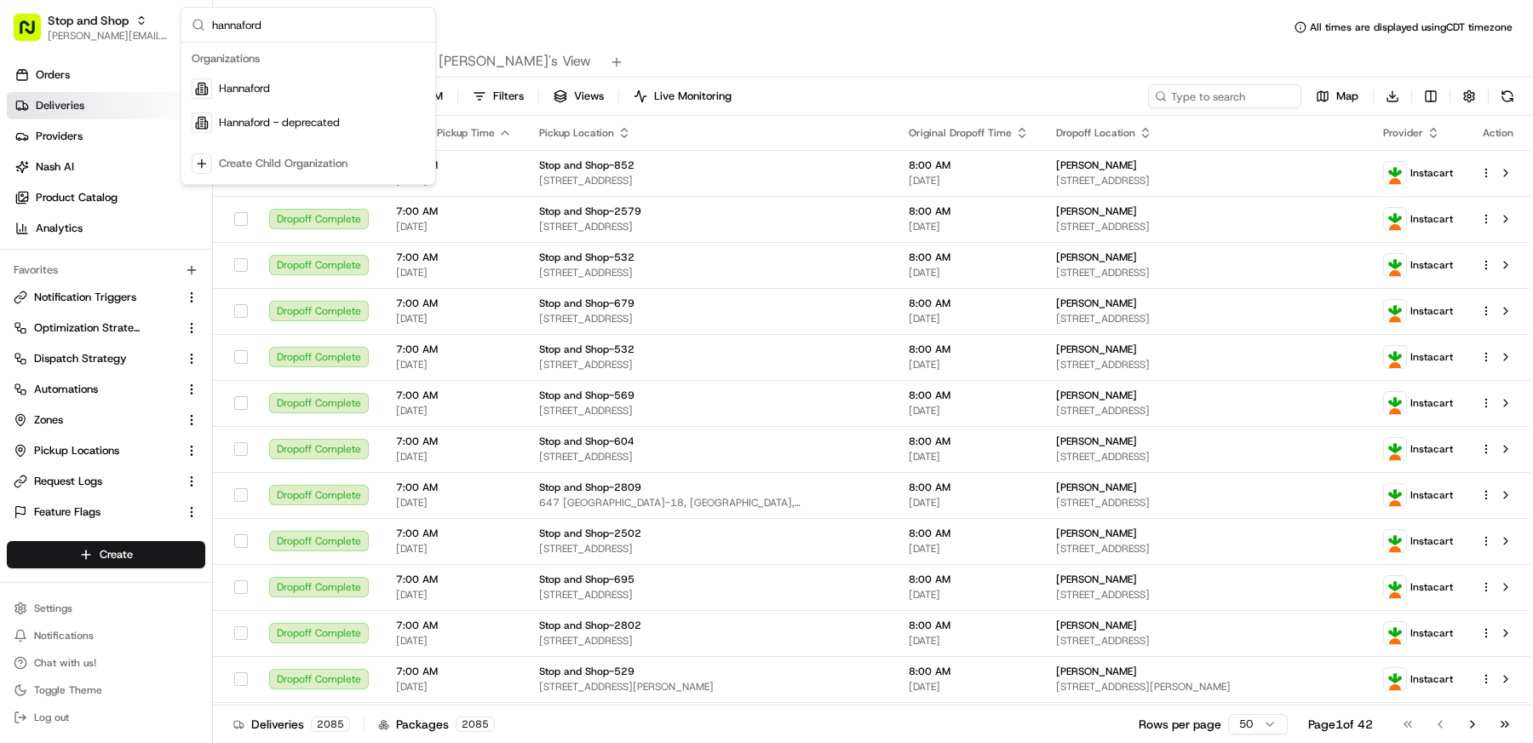
type input "hannaford"
click at [270, 87] on span "Hannaford" at bounding box center [244, 88] width 51 height 15
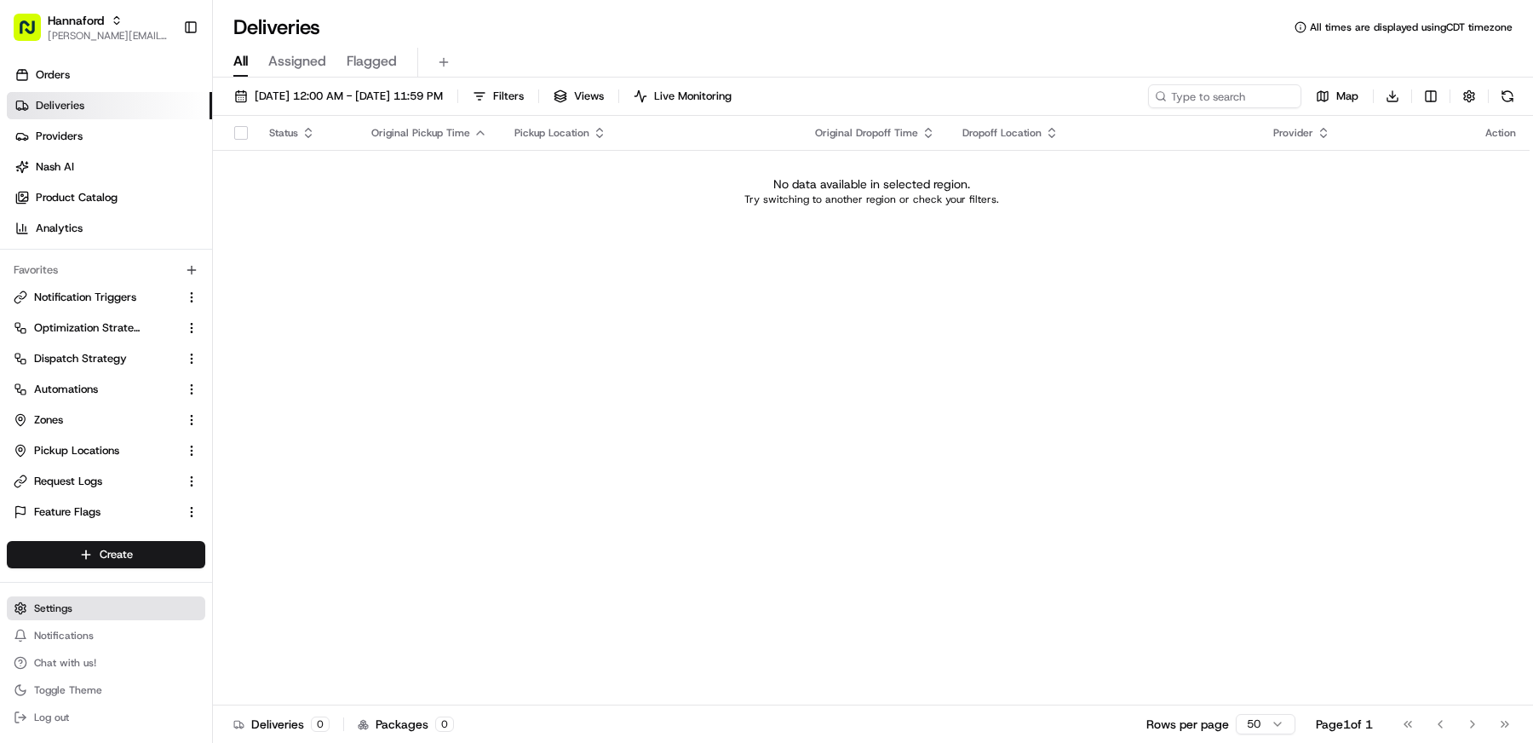
click at [86, 603] on button "Settings" at bounding box center [106, 608] width 198 height 24
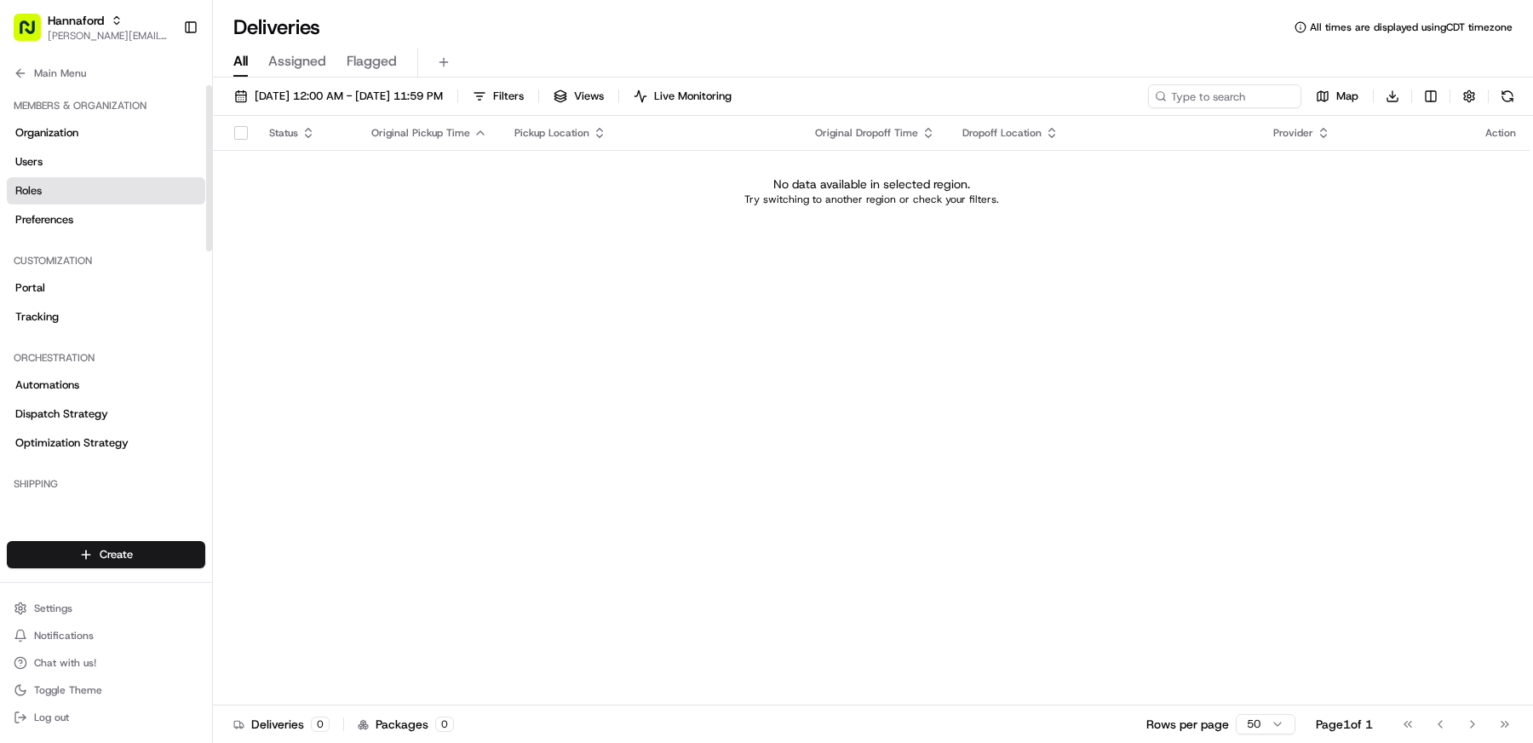
click at [92, 186] on link "Roles" at bounding box center [106, 190] width 198 height 27
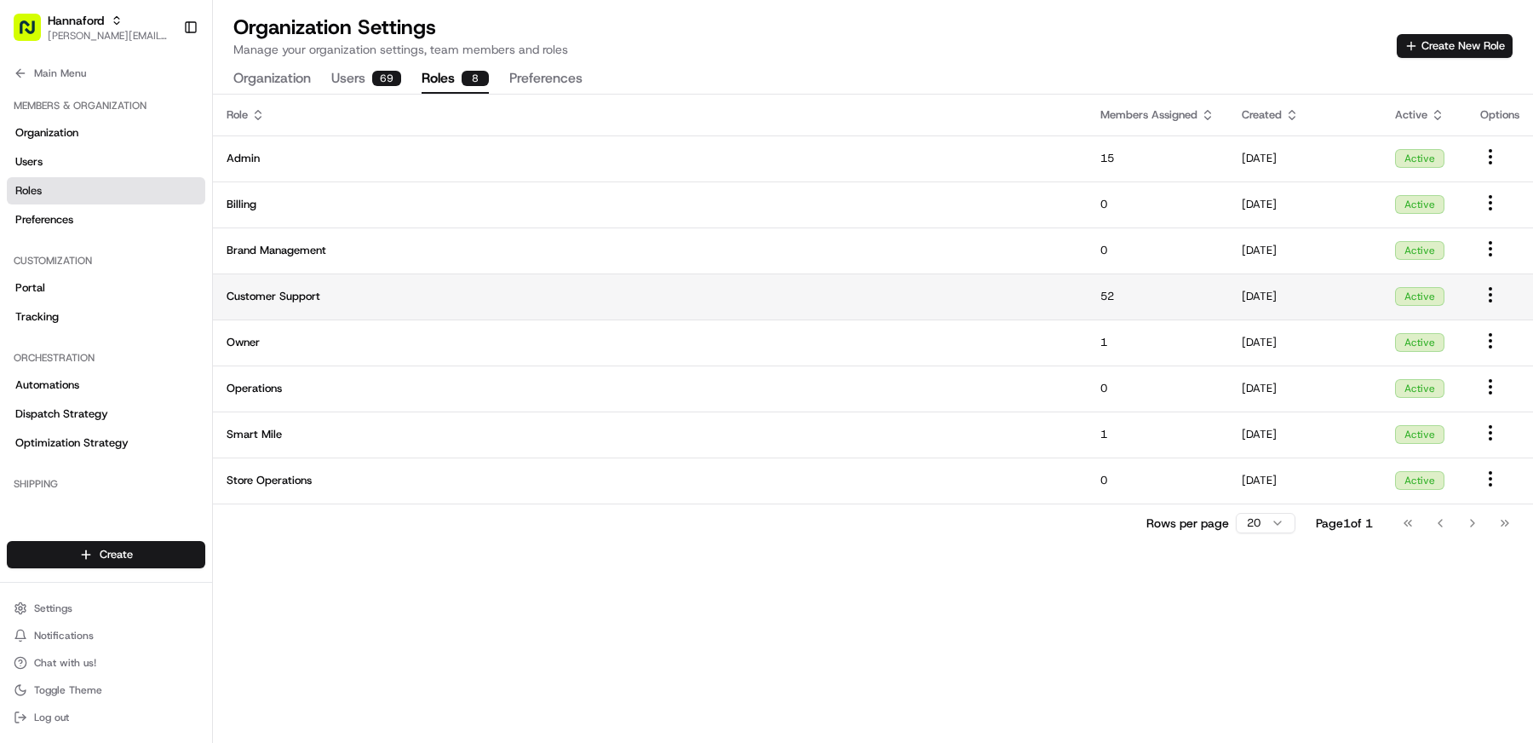
click at [444, 303] on span "Customer Support" at bounding box center [650, 296] width 846 height 15
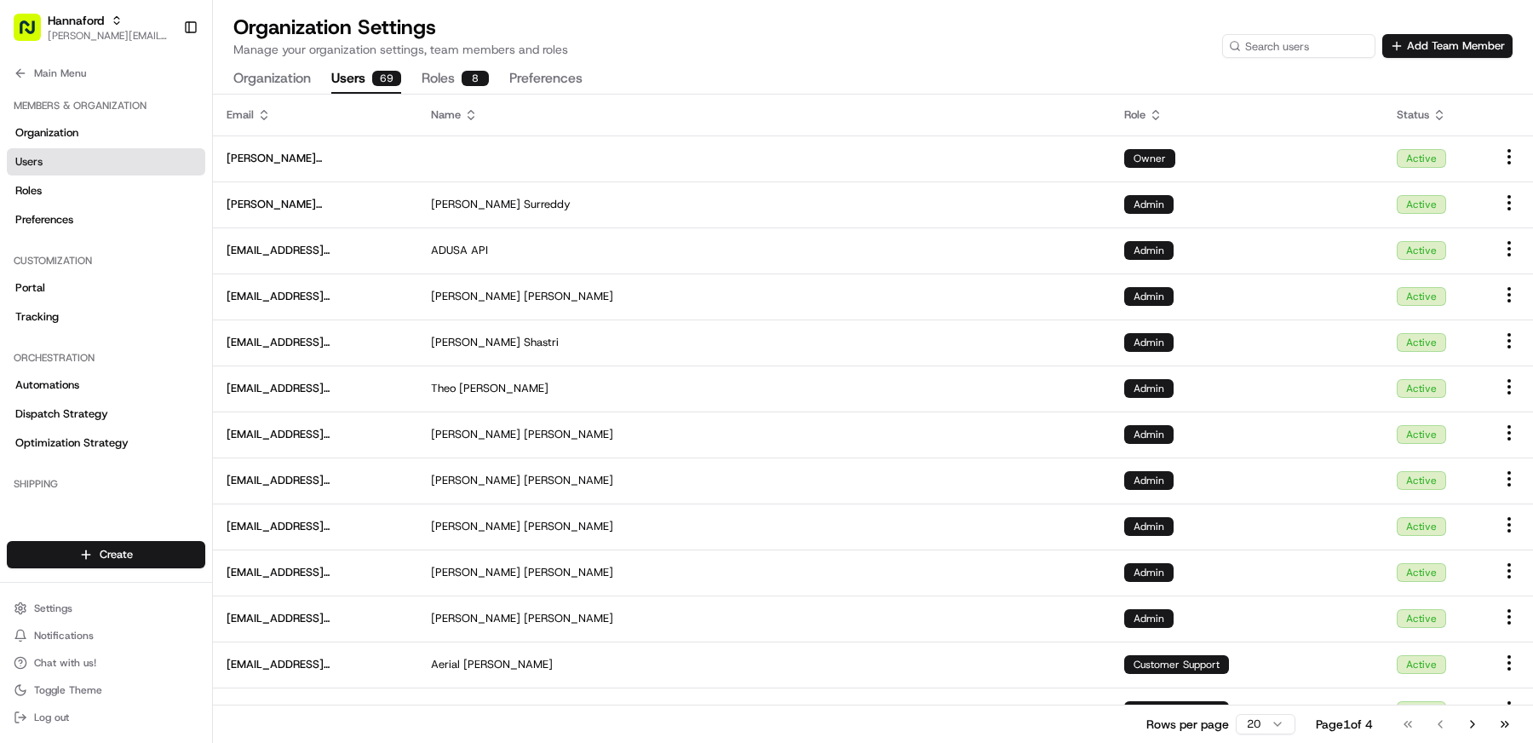
click at [354, 87] on button "Users 69" at bounding box center [366, 79] width 70 height 29
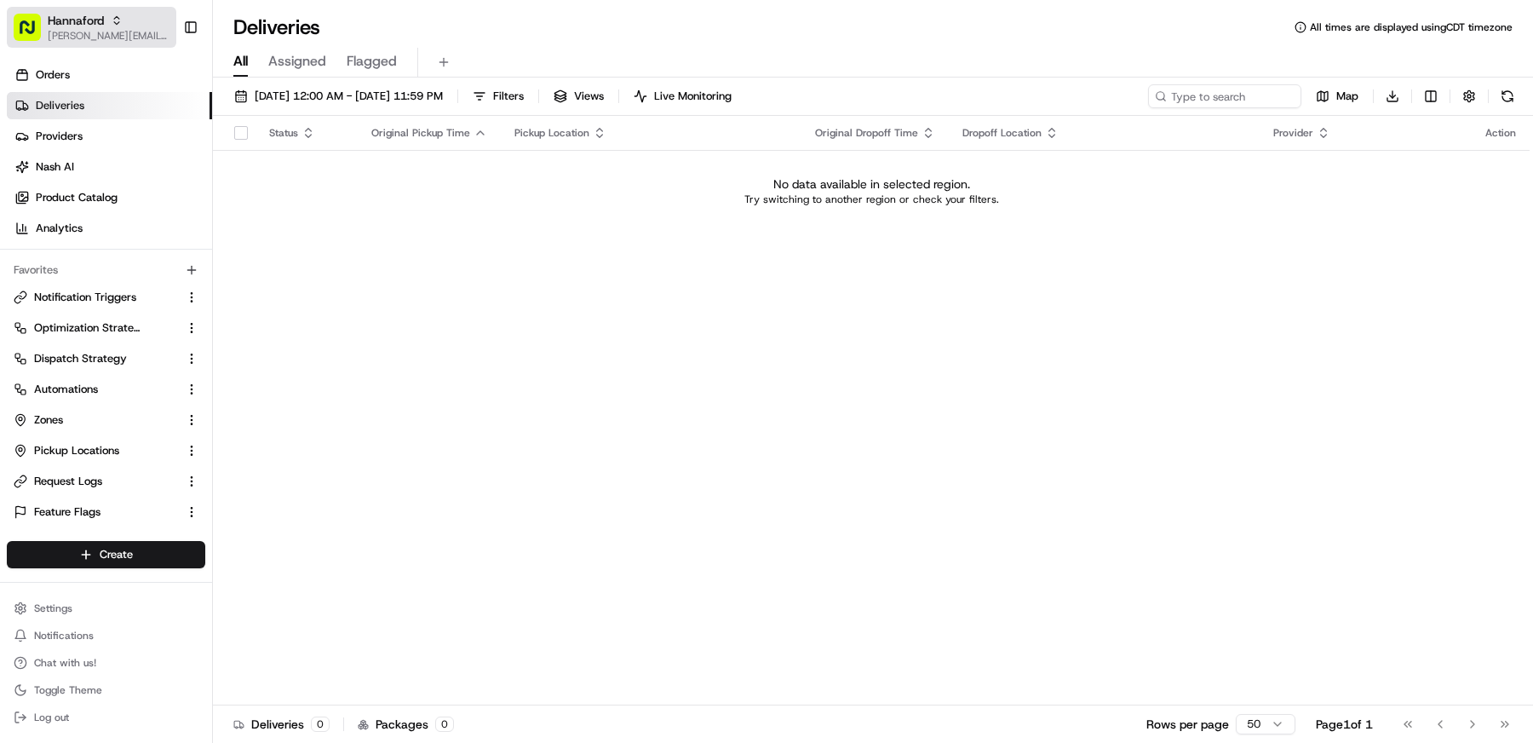
click at [118, 20] on icon "button" at bounding box center [117, 20] width 12 height 12
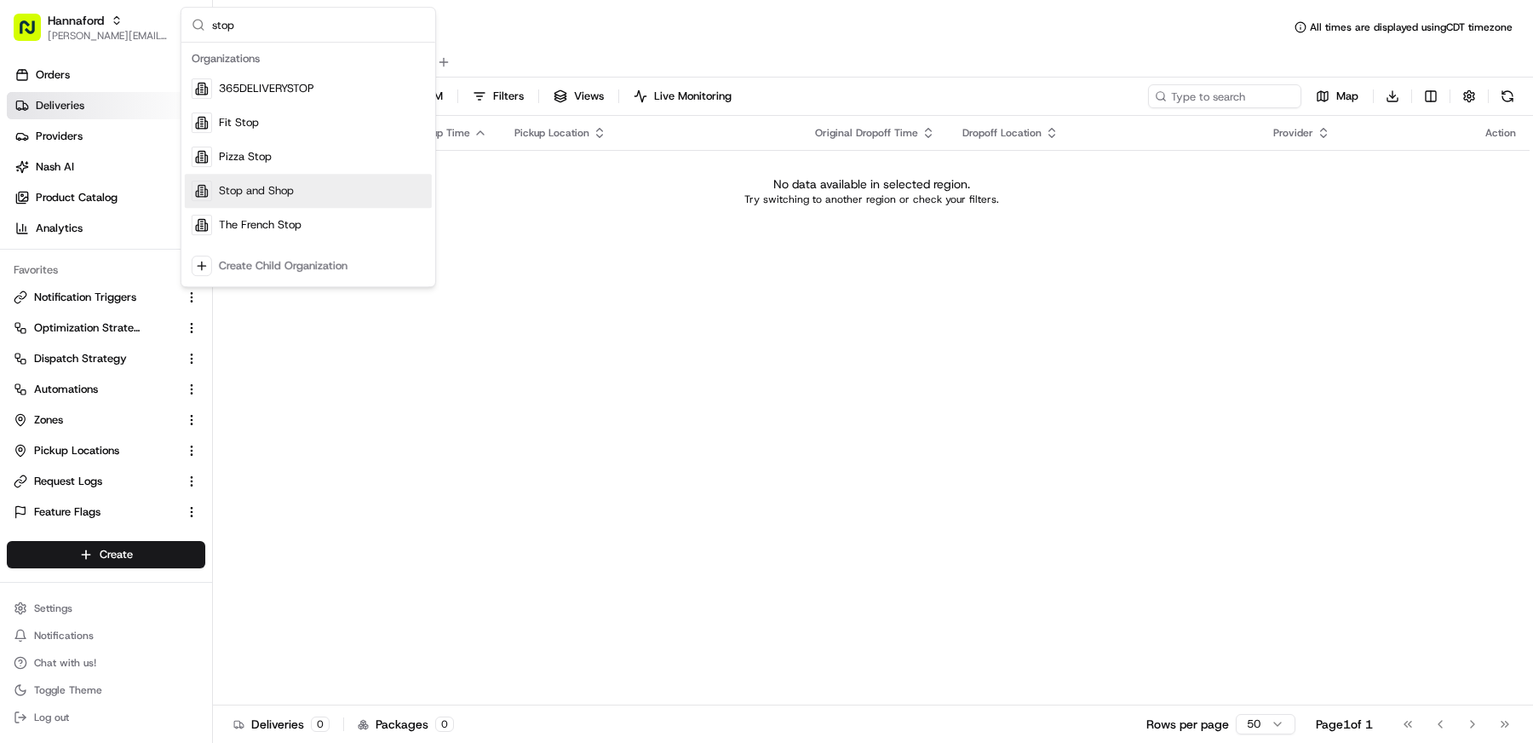
type input "stop"
click at [267, 189] on span "Stop and Shop" at bounding box center [256, 190] width 75 height 15
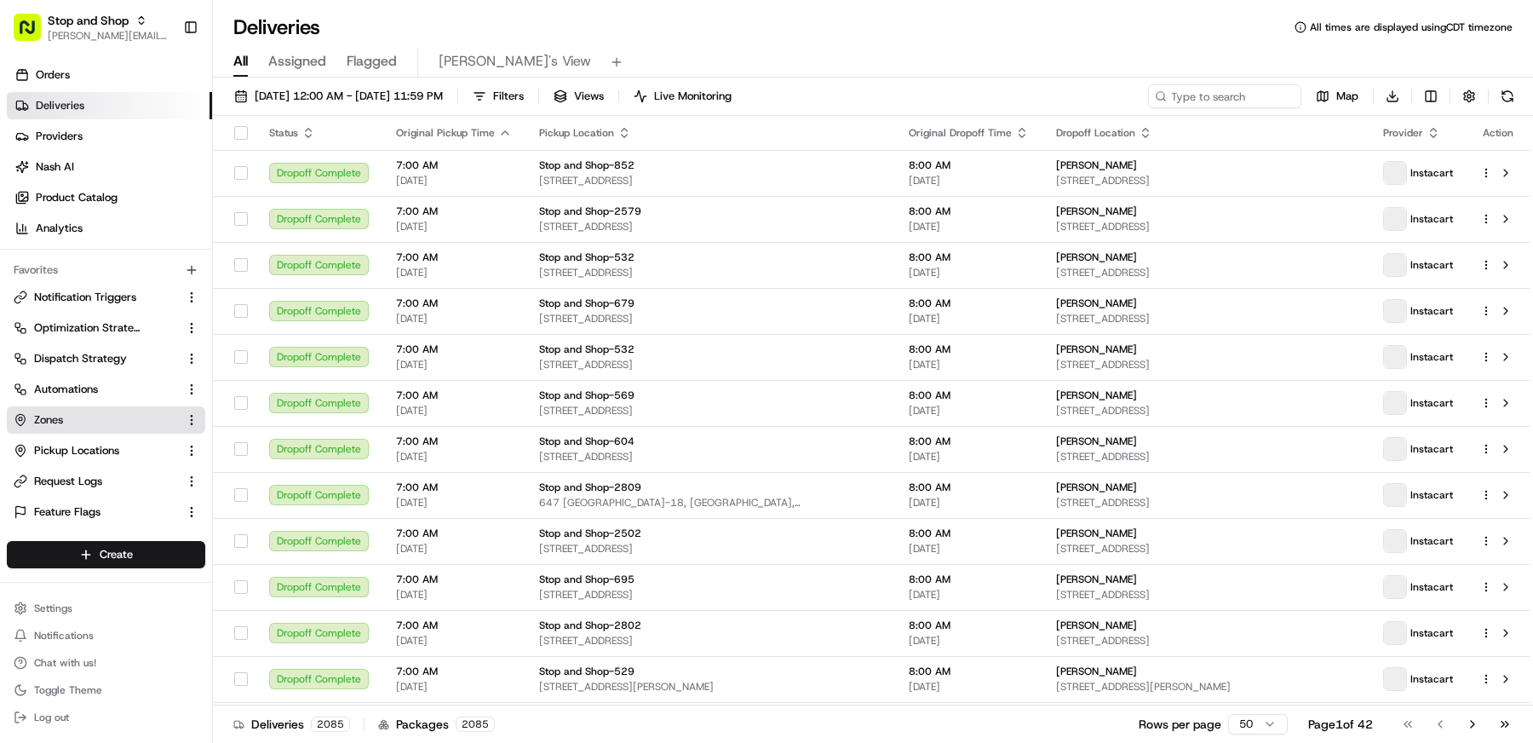
click at [86, 416] on link "Zones" at bounding box center [96, 419] width 164 height 15
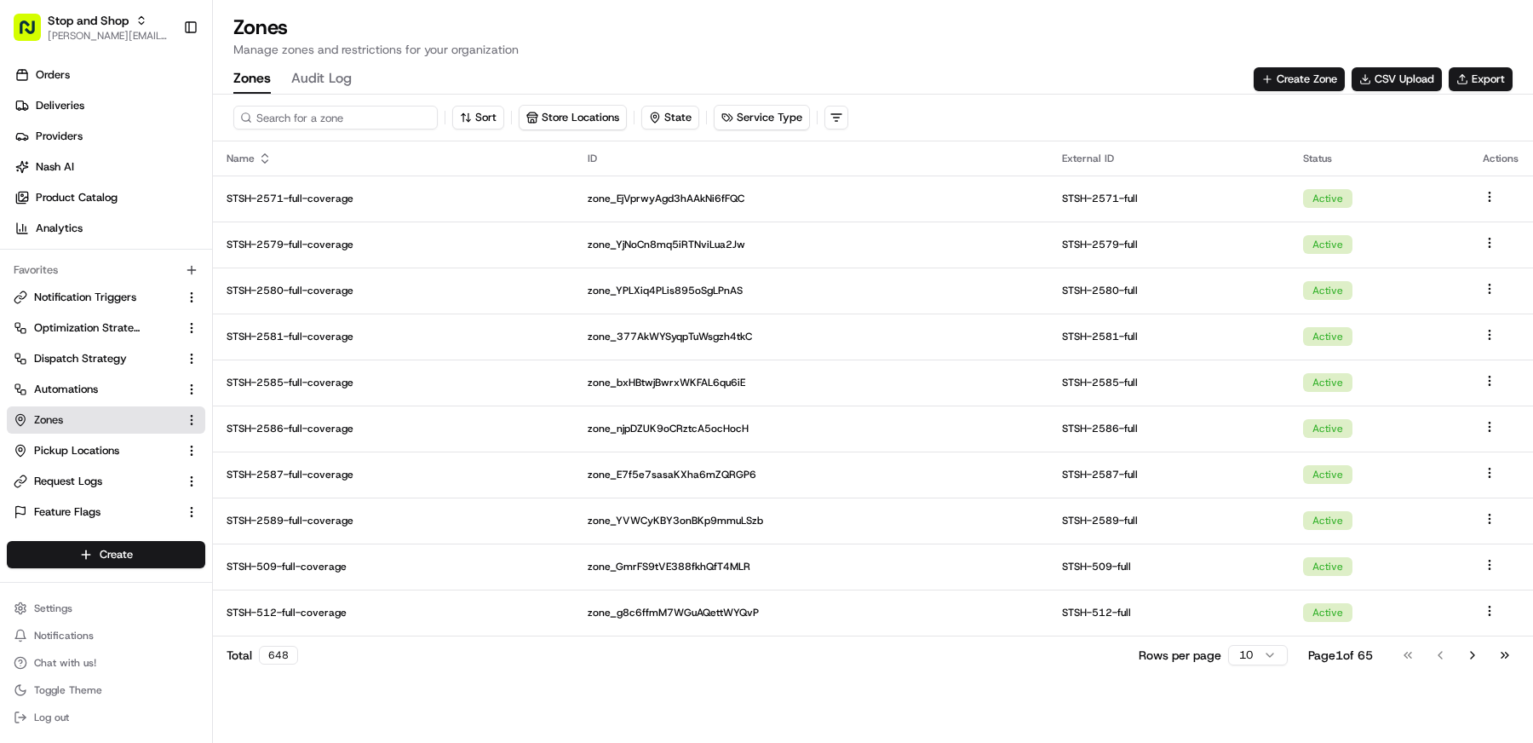
click at [315, 115] on input at bounding box center [335, 118] width 204 height 24
type input "644"
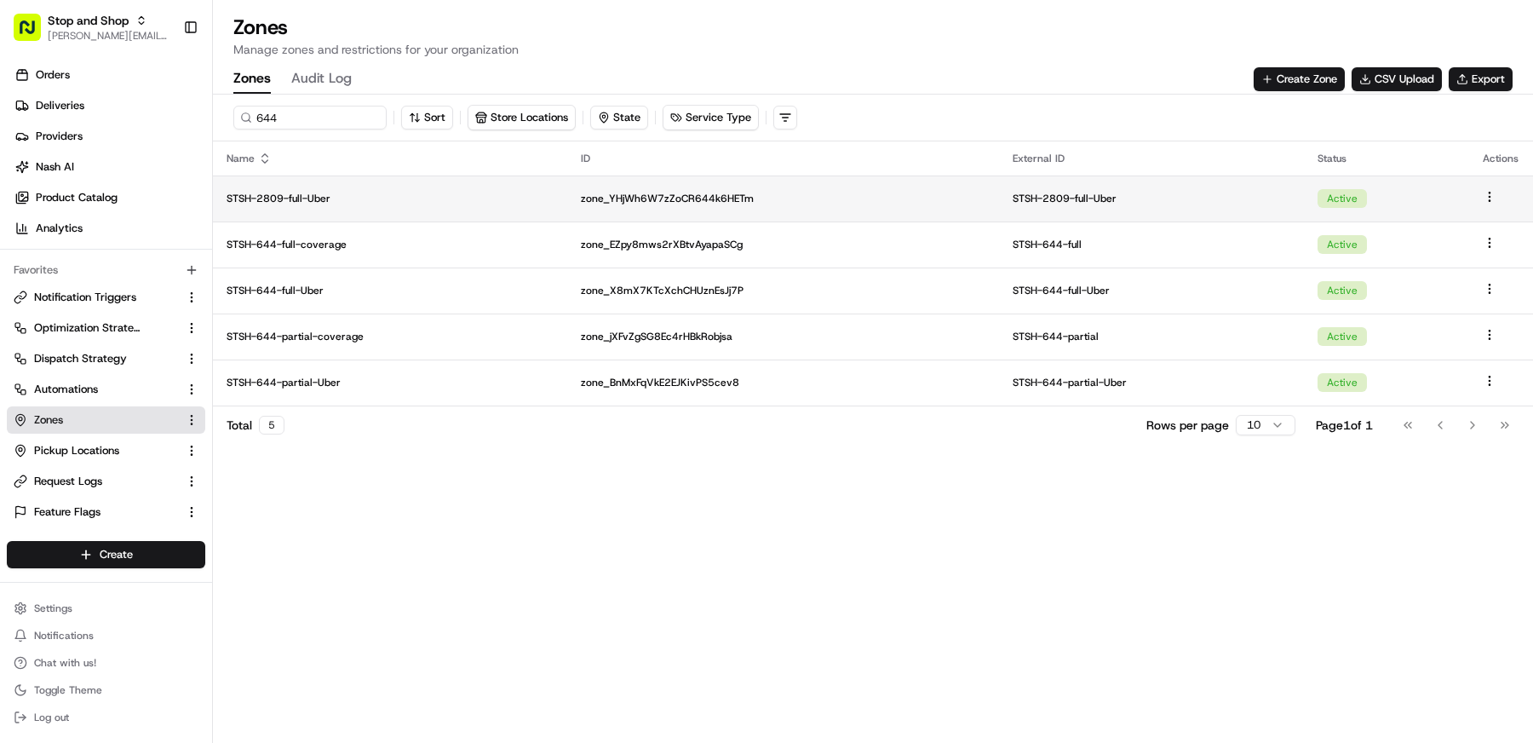
click at [326, 192] on p "STSH-2809-full-Uber" at bounding box center [390, 199] width 327 height 14
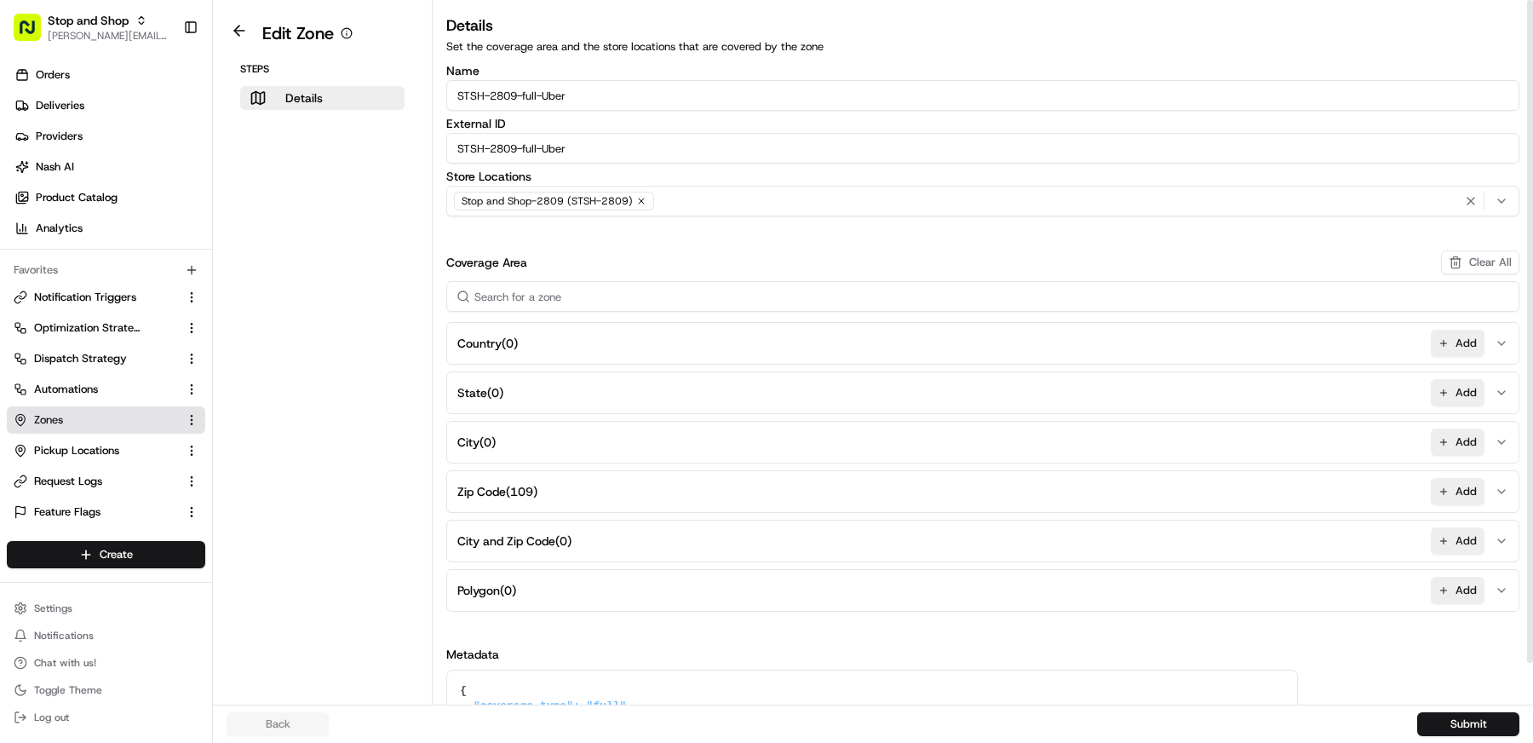
click at [609, 496] on button "Zip Code ( 109 ) Add" at bounding box center [982, 491] width 1064 height 41
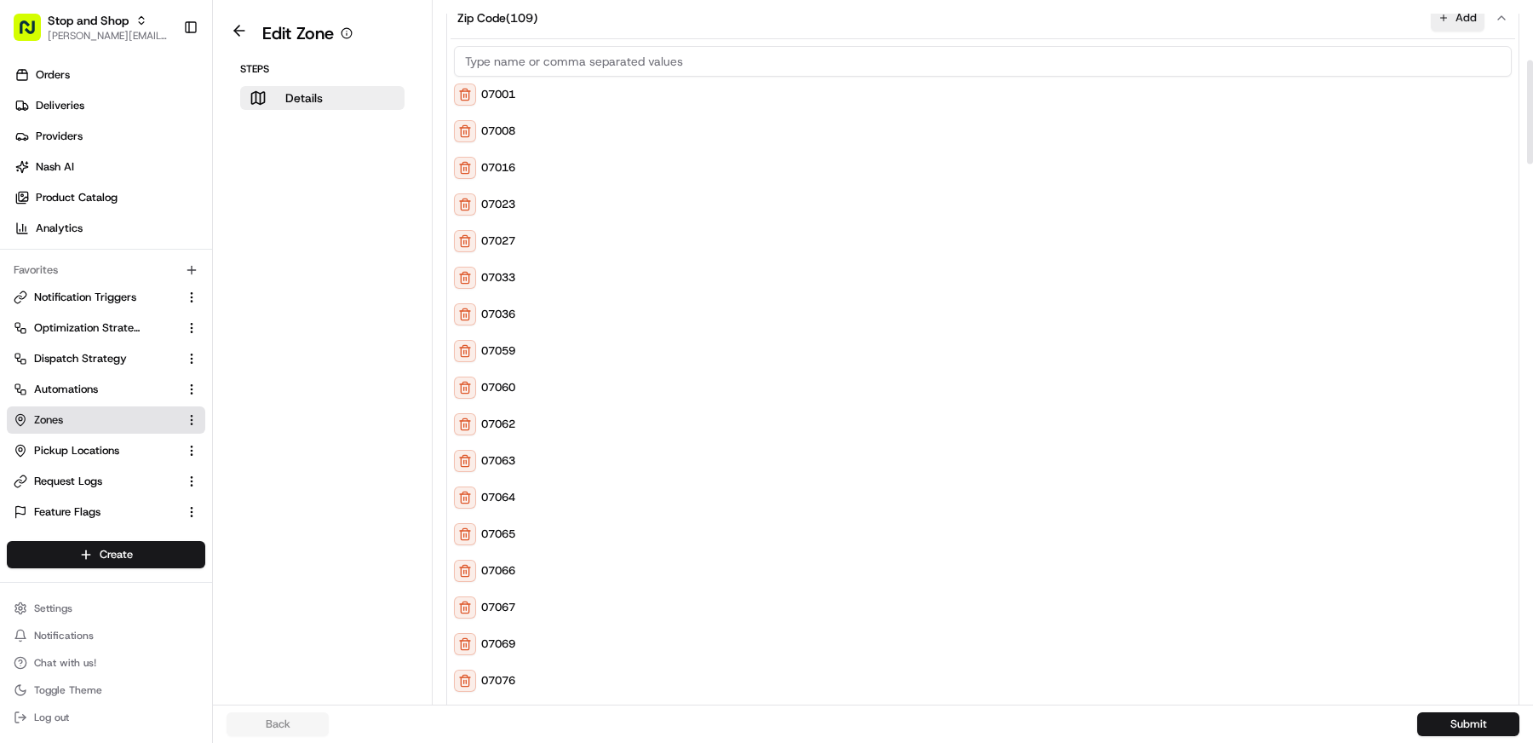
scroll to position [401, 0]
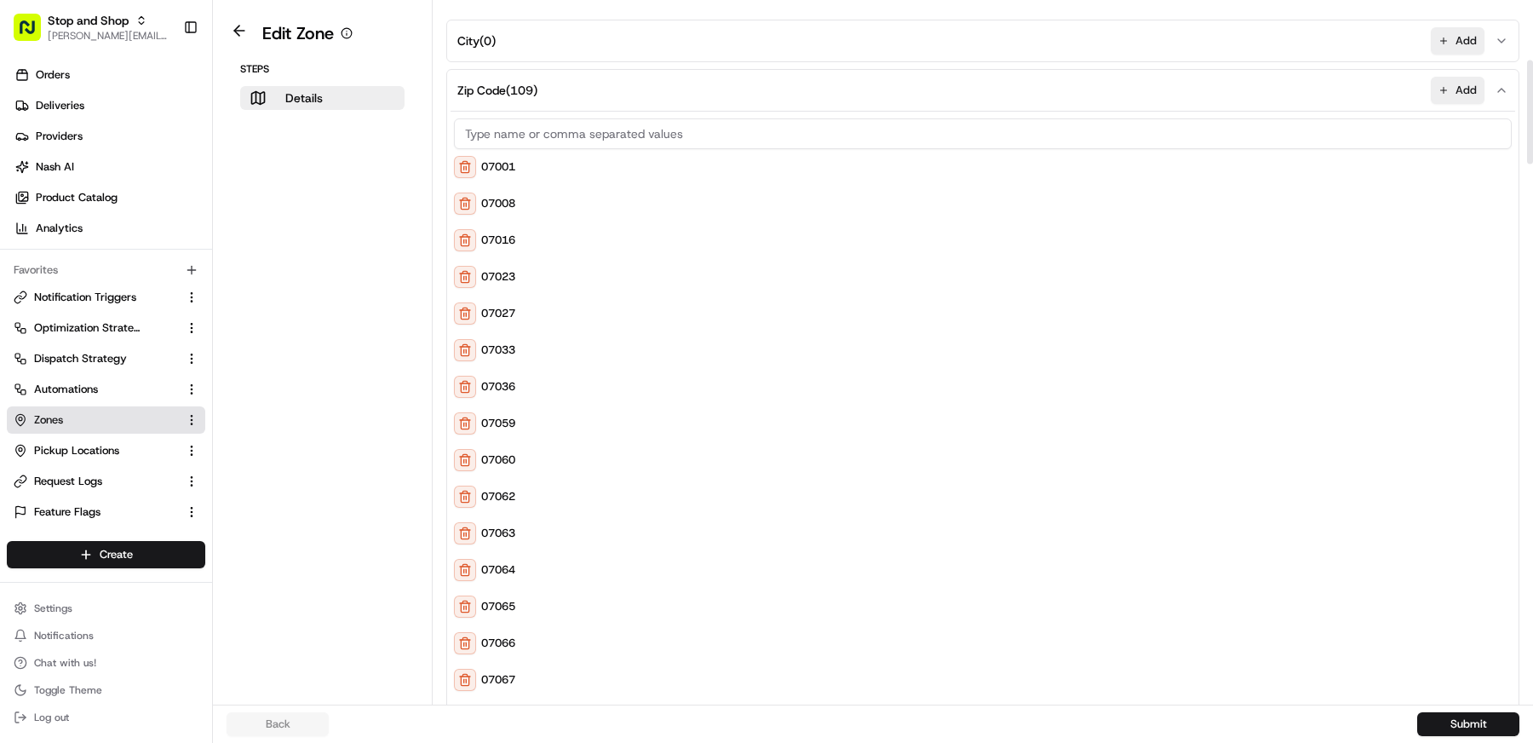
click at [627, 123] on input at bounding box center [983, 133] width 1058 height 31
type input "6"
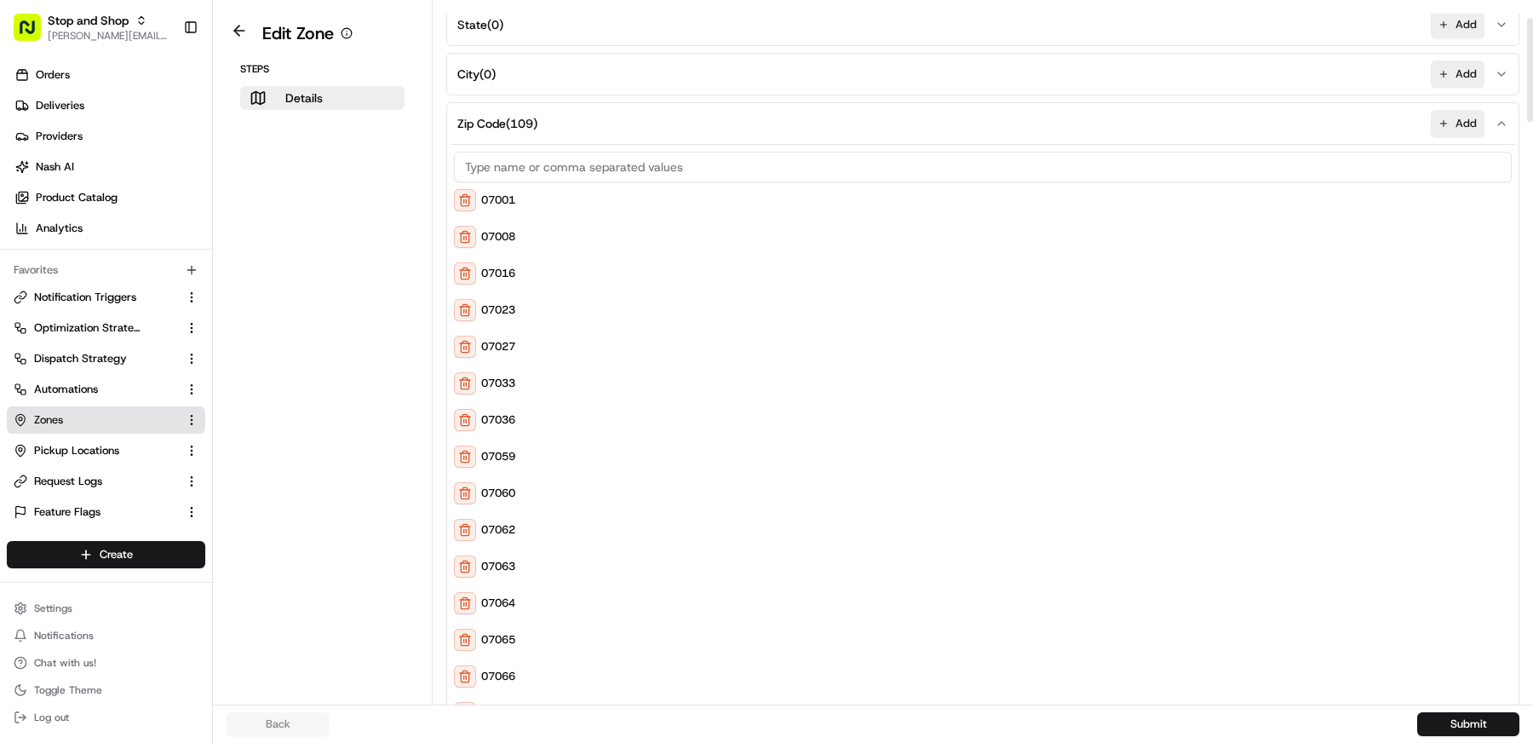
scroll to position [0, 0]
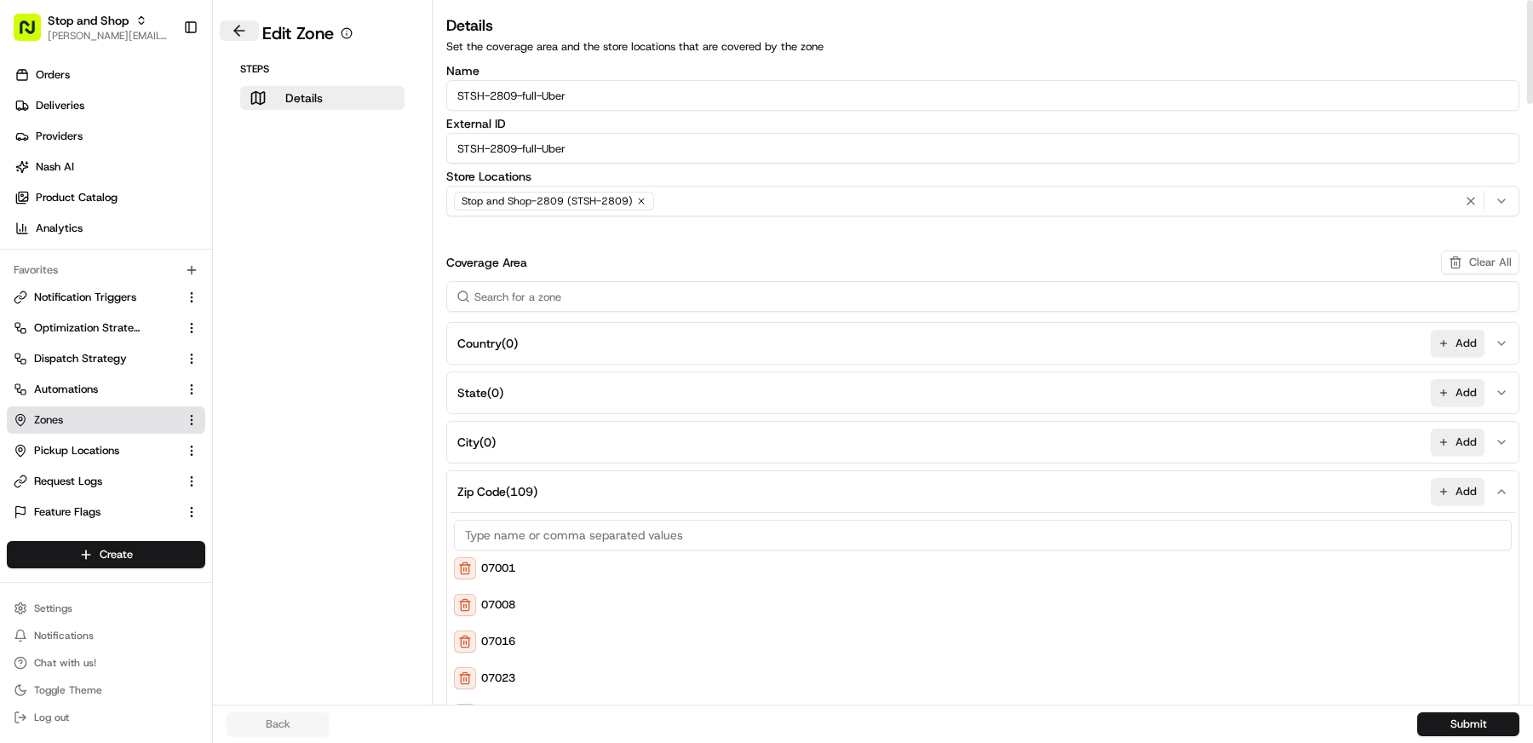
click at [239, 20] on button at bounding box center [239, 30] width 39 height 20
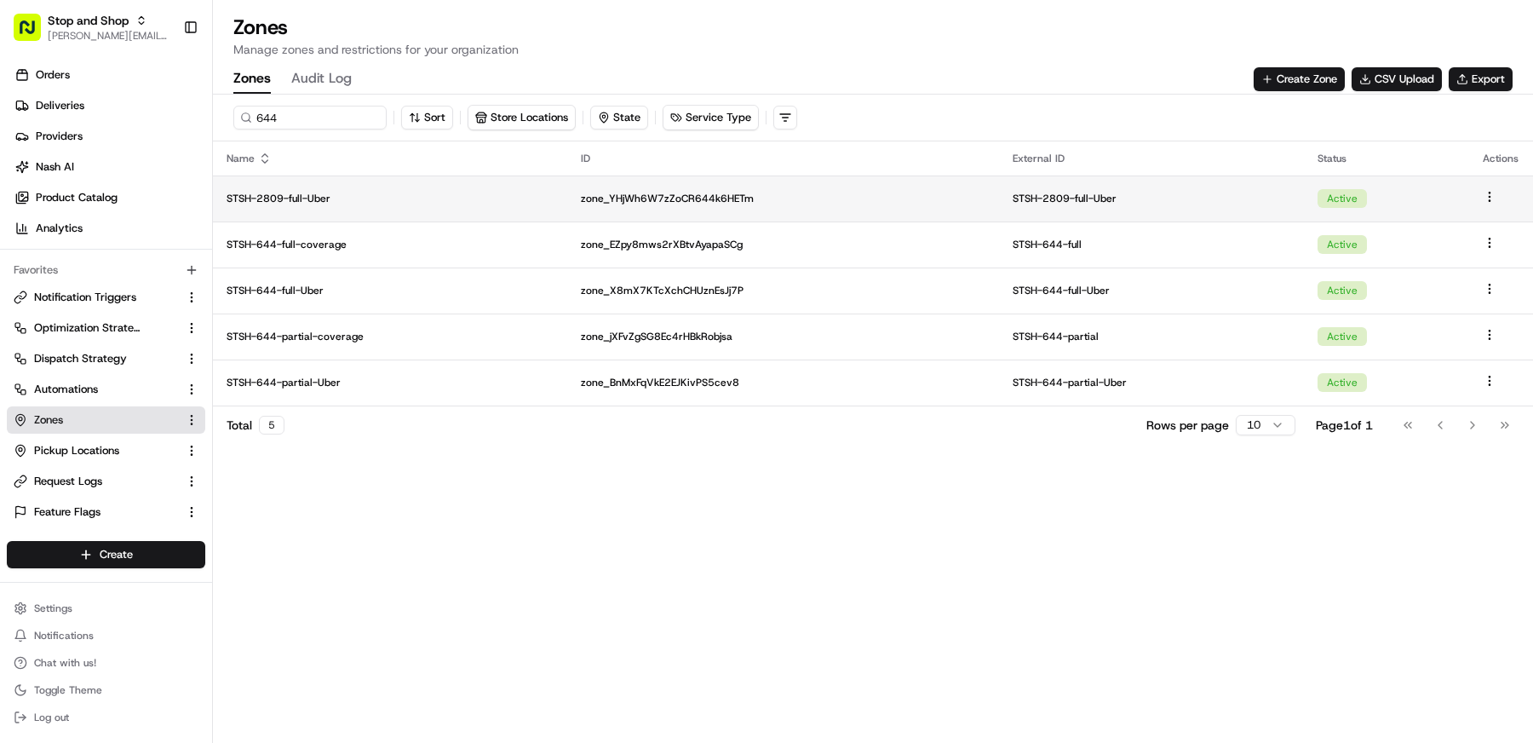
click at [470, 186] on td "STSH-2809-full-Uber" at bounding box center [390, 198] width 354 height 46
